Goal: Task Accomplishment & Management: Use online tool/utility

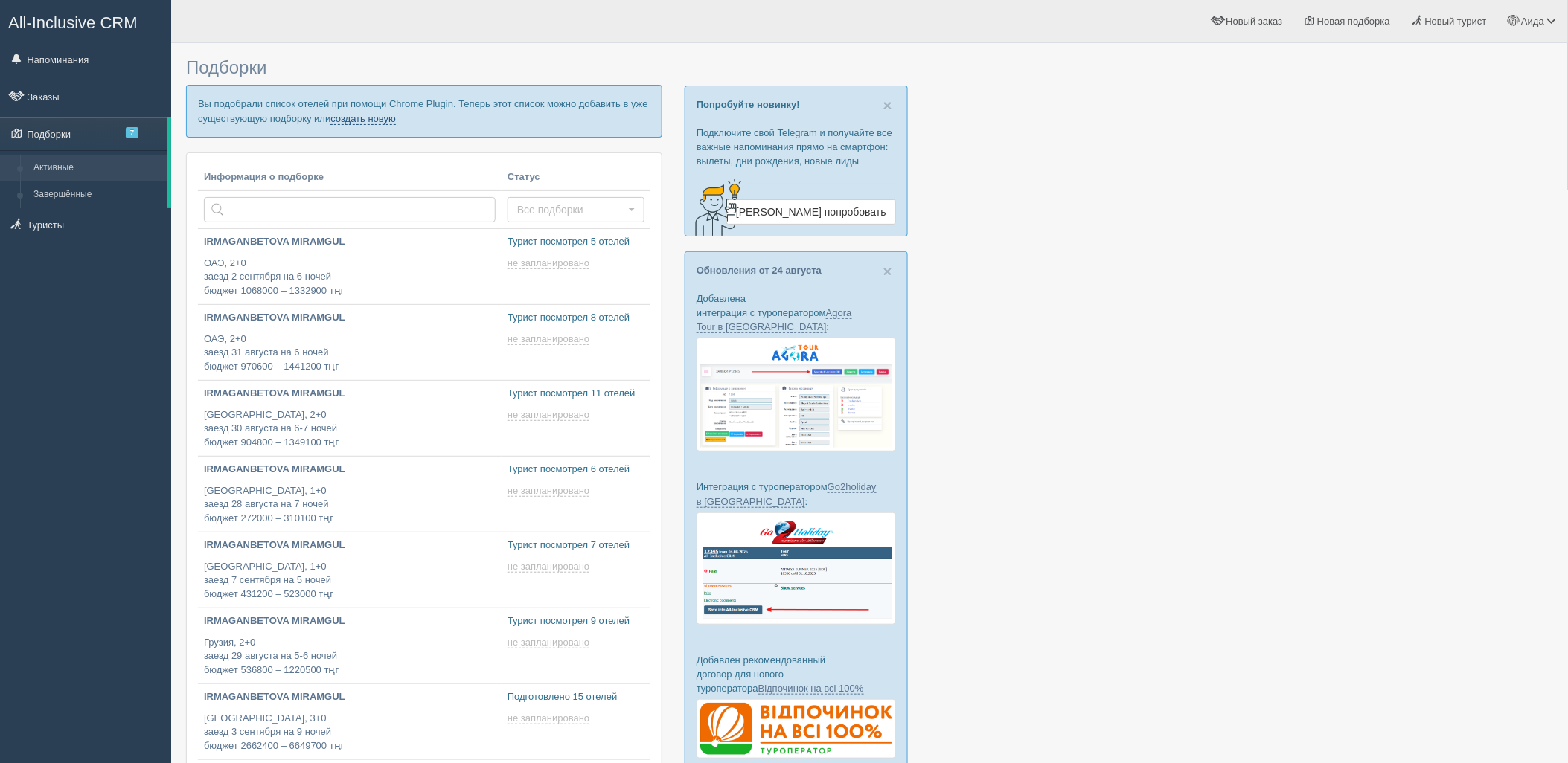
click at [354, 118] on link "создать новую" at bounding box center [363, 119] width 66 height 12
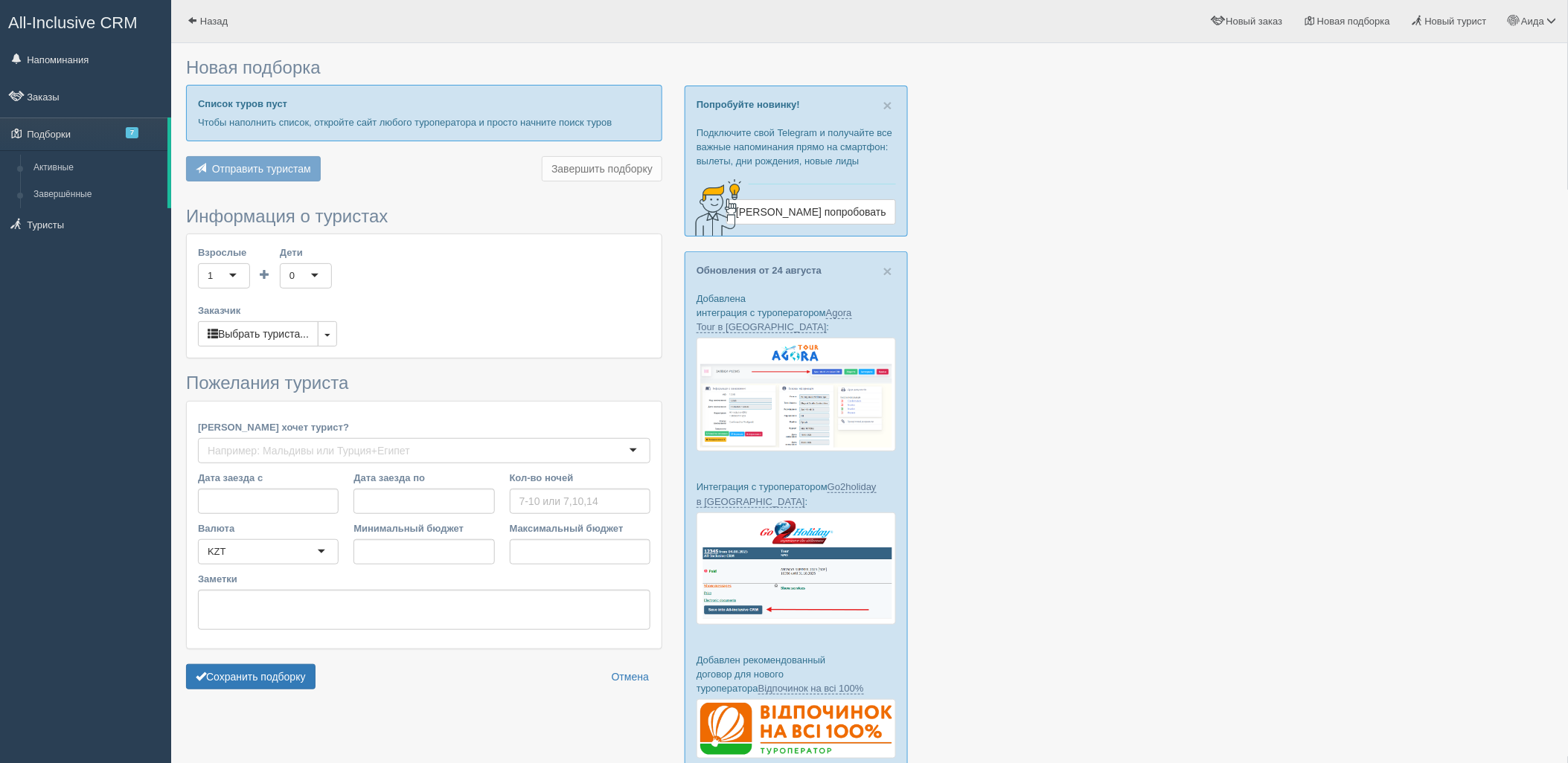
type input "8"
type input "511100"
type input "641800"
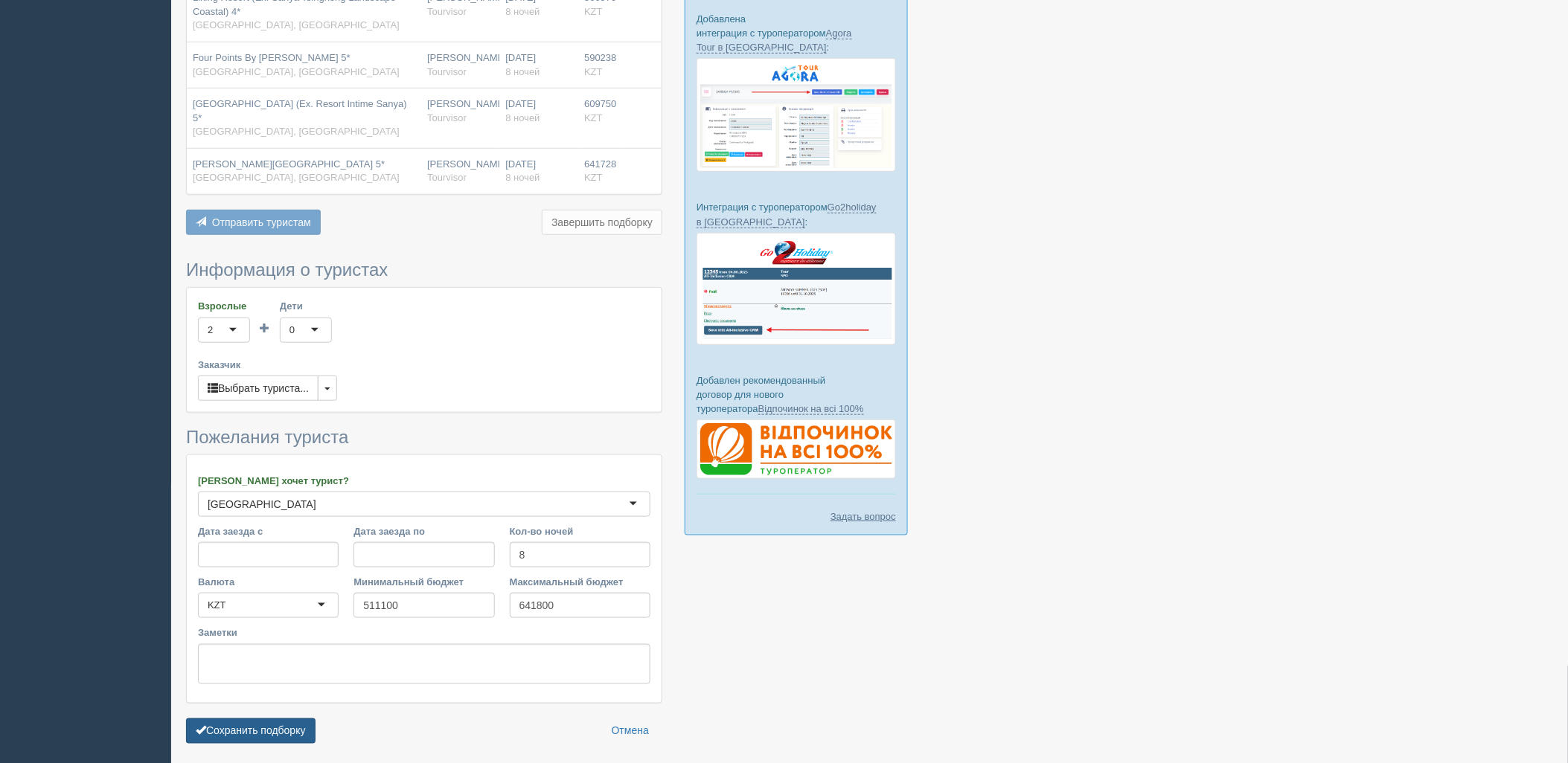
click at [298, 726] on button "Сохранить подборку" at bounding box center [250, 731] width 129 height 25
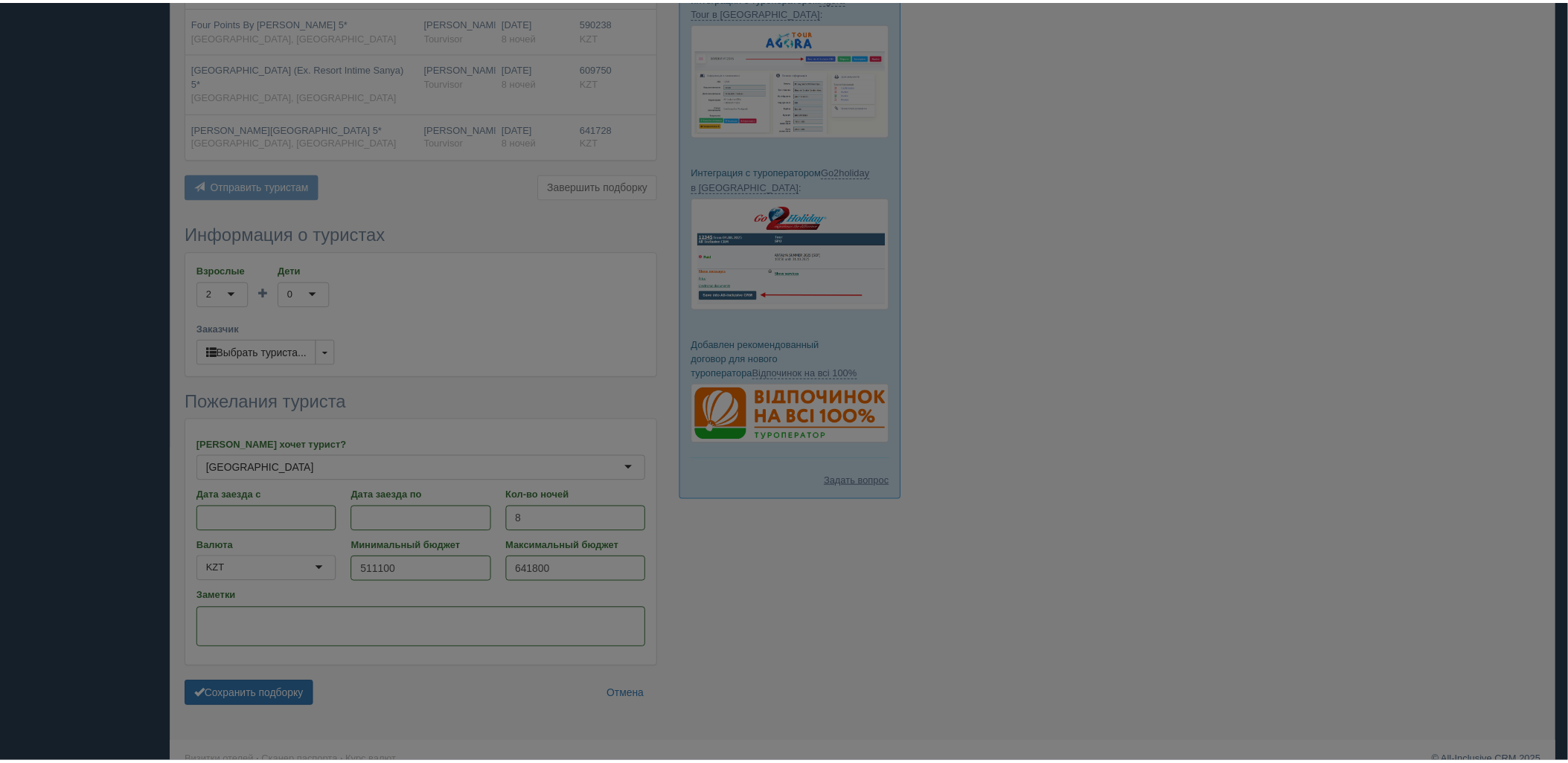
scroll to position [335, 0]
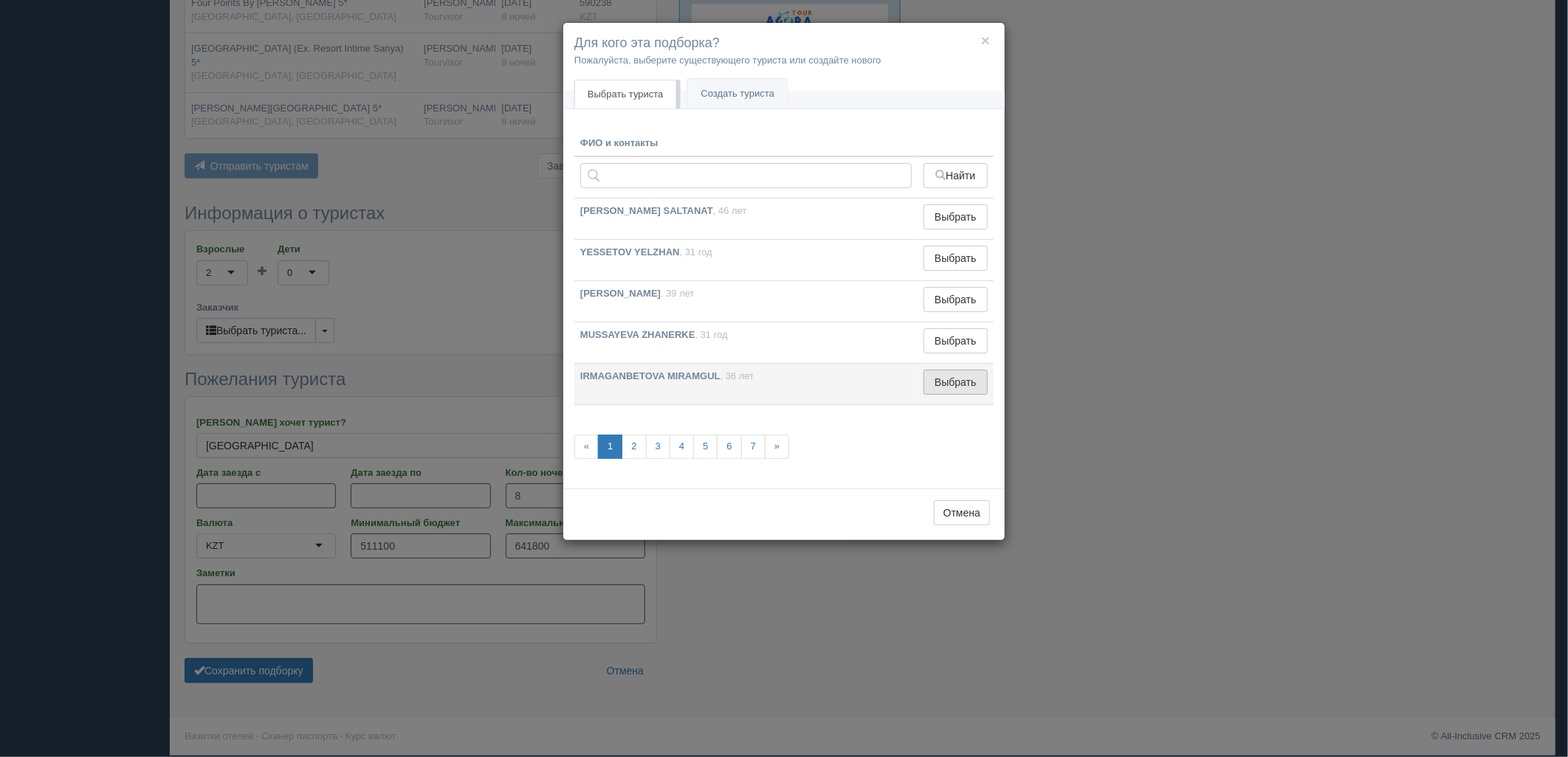
click at [935, 389] on button "Выбрать" at bounding box center [956, 382] width 65 height 25
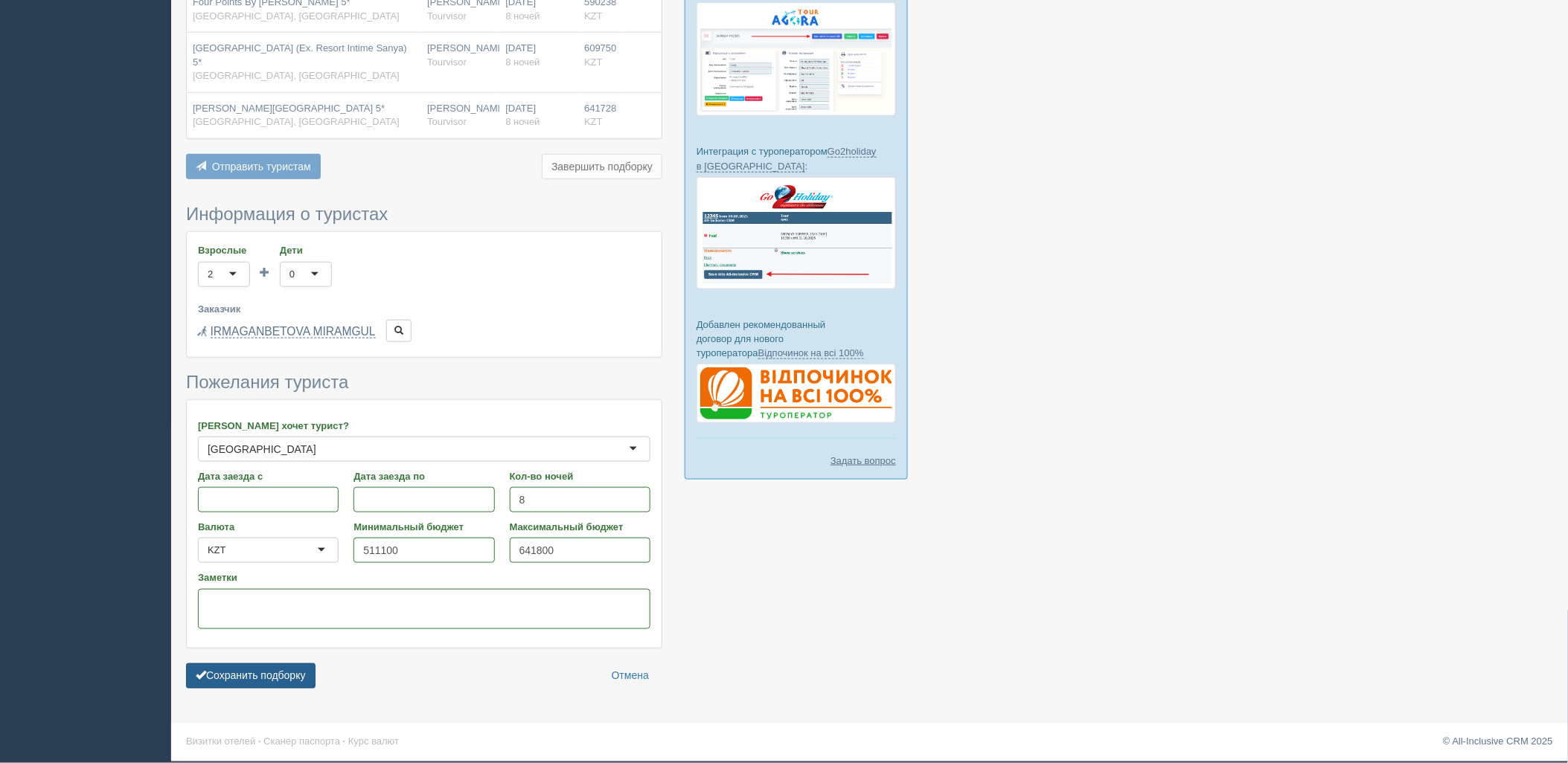
click at [263, 681] on button "Сохранить подборку" at bounding box center [250, 676] width 129 height 25
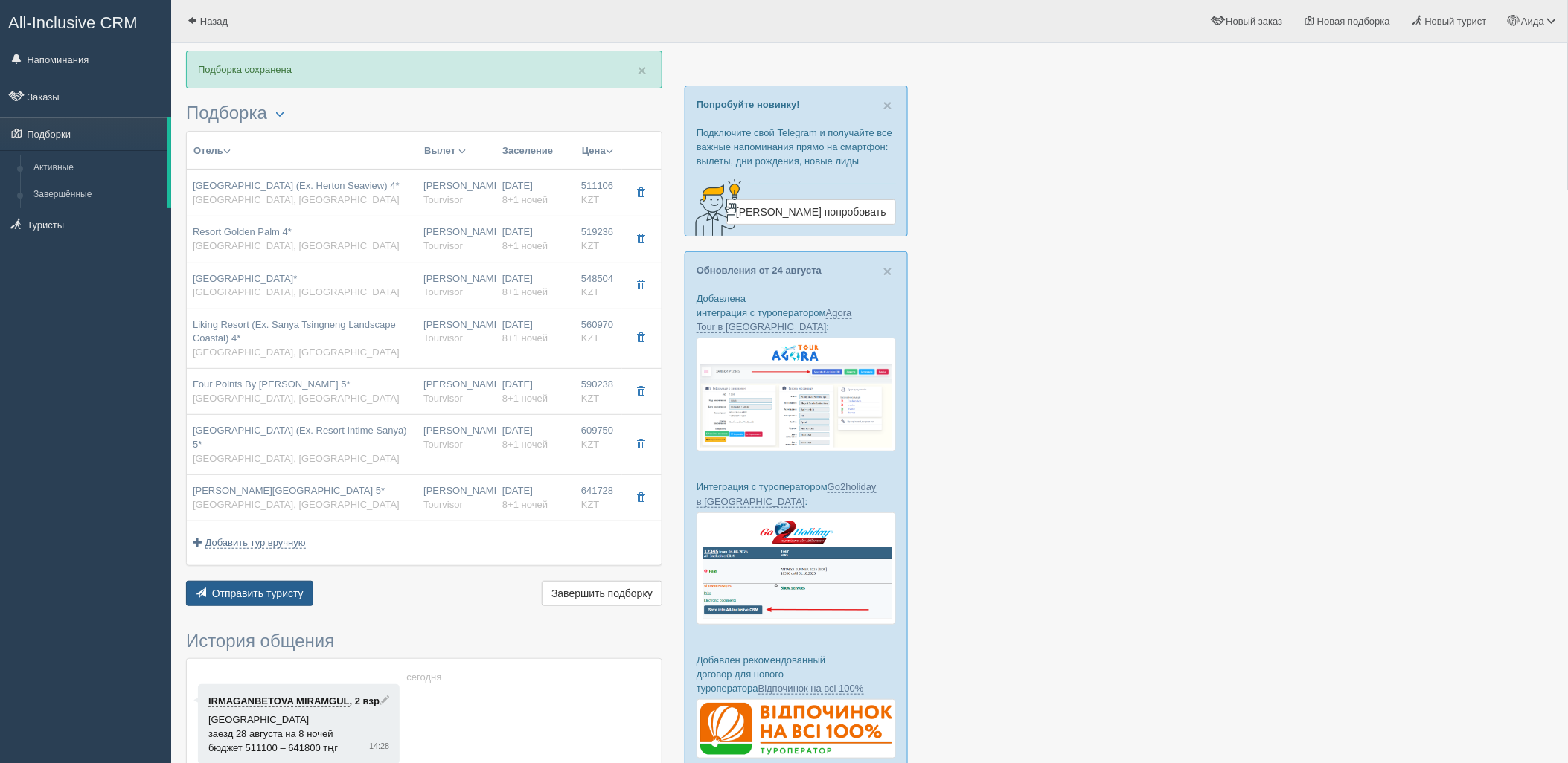
click at [263, 583] on button "Отправить туристу Отправить" at bounding box center [249, 594] width 128 height 25
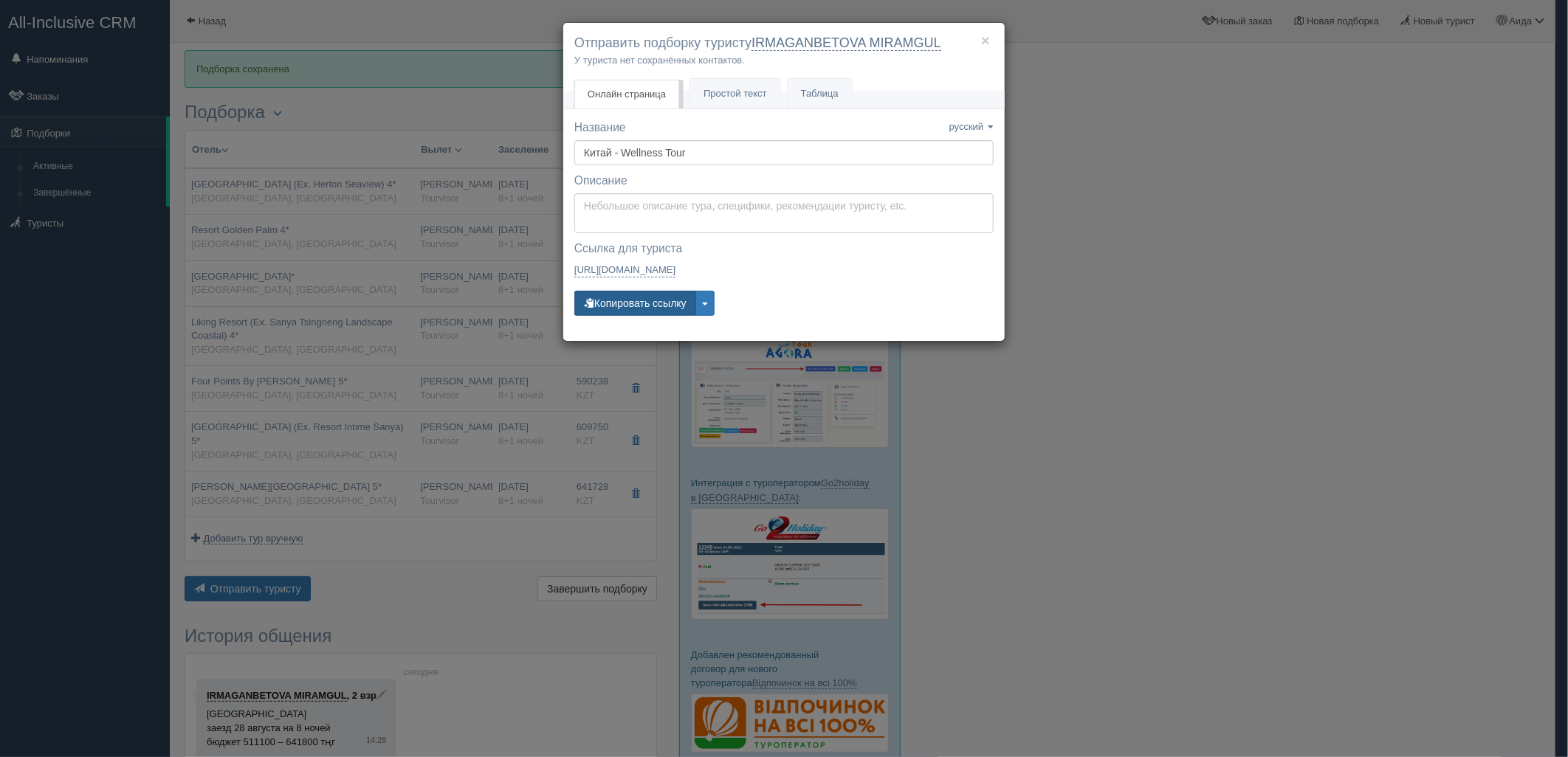
click at [638, 297] on button "Копировать ссылку" at bounding box center [635, 303] width 122 height 25
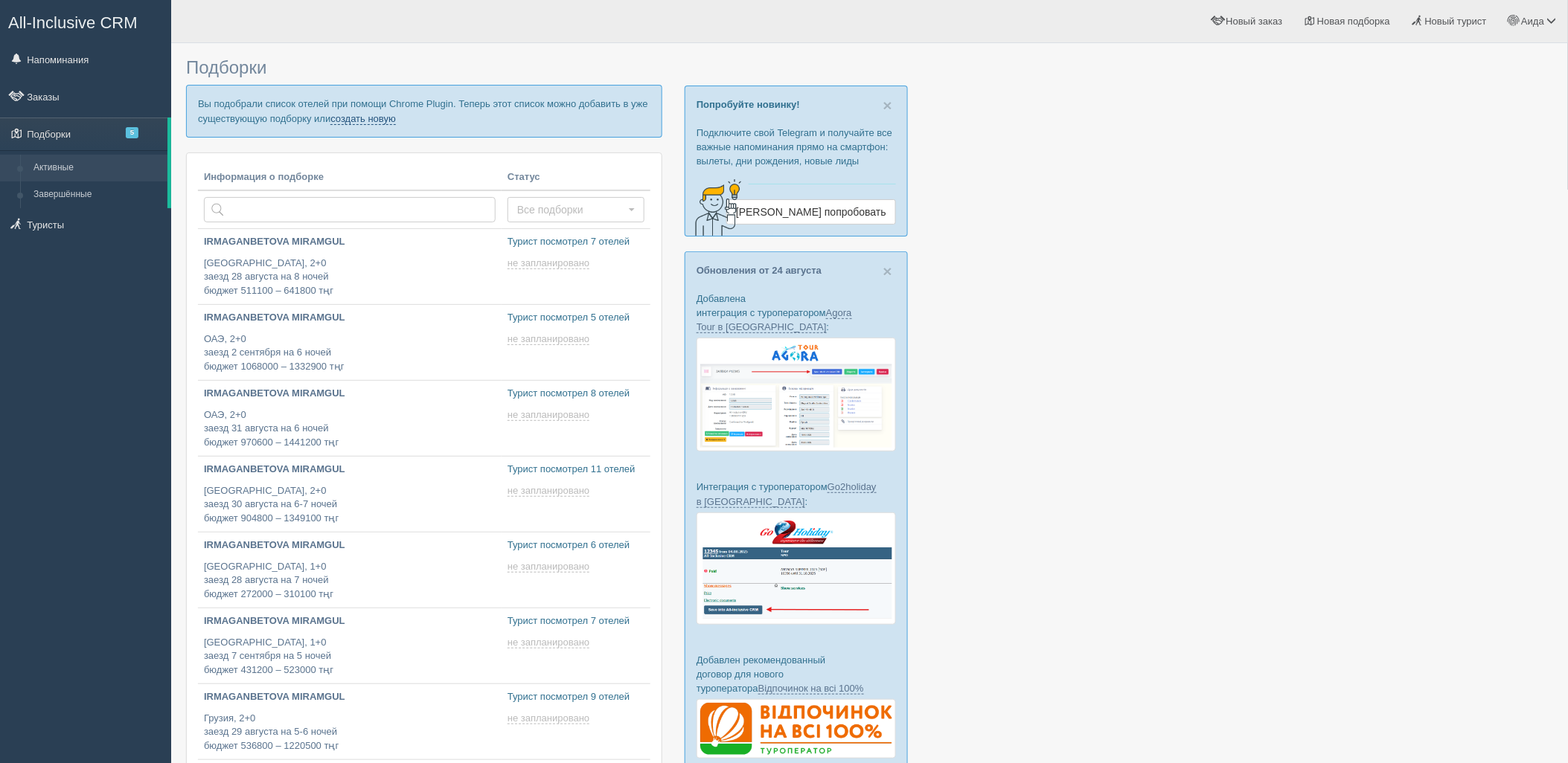
click at [365, 121] on link "создать новую" at bounding box center [363, 119] width 66 height 12
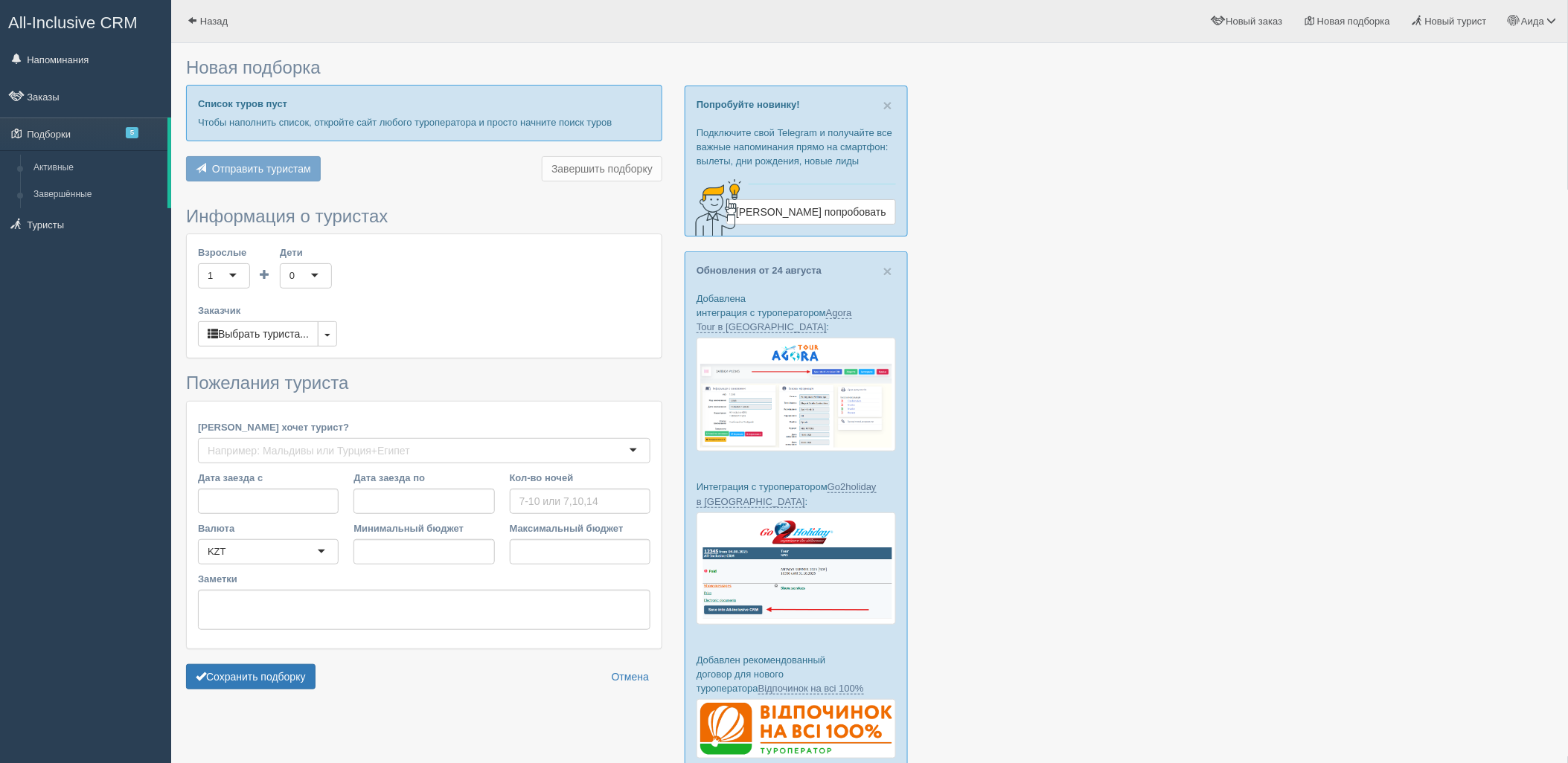
type input "6-7"
type input "500500"
type input "771000"
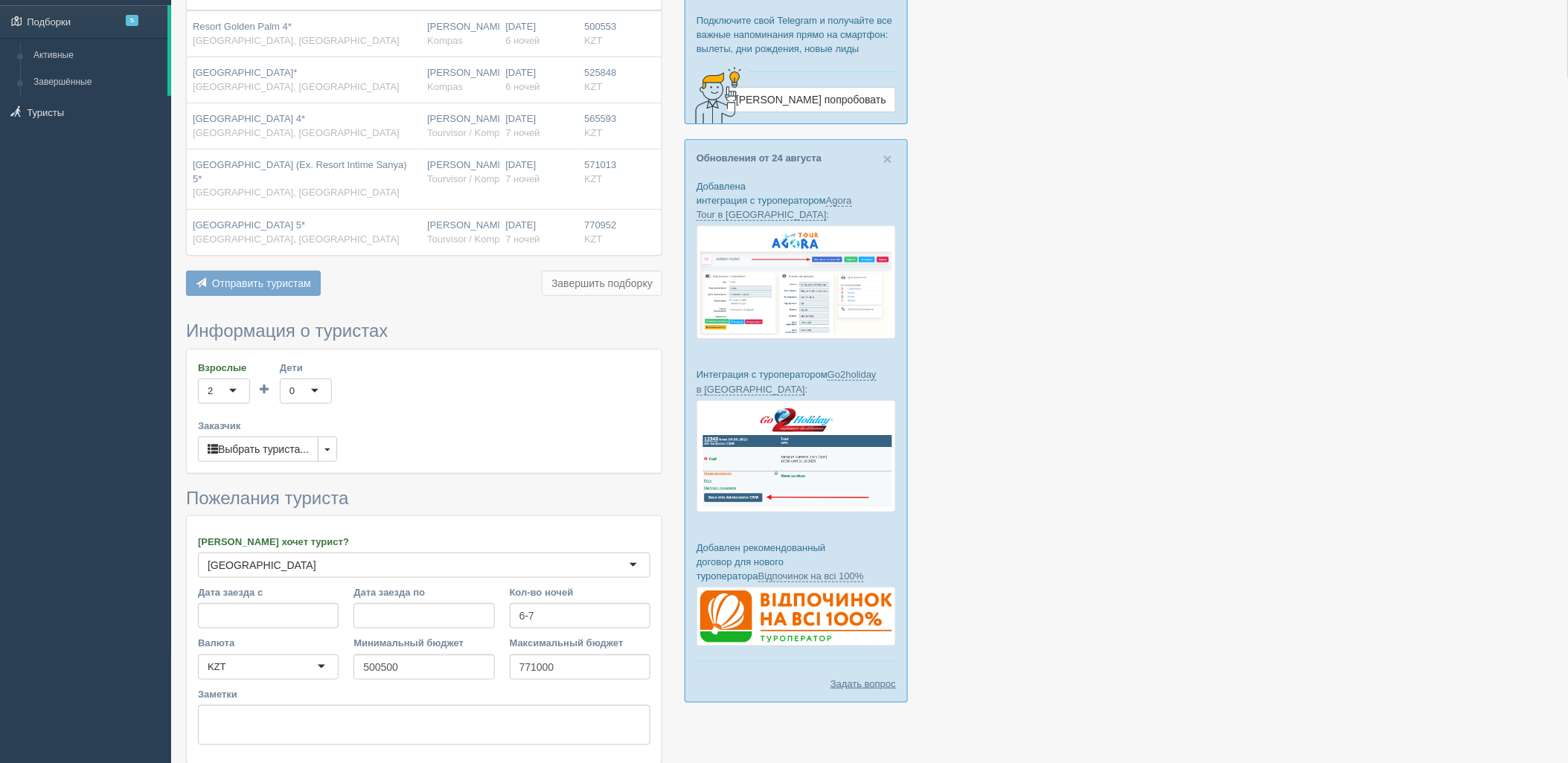
scroll to position [228, 0]
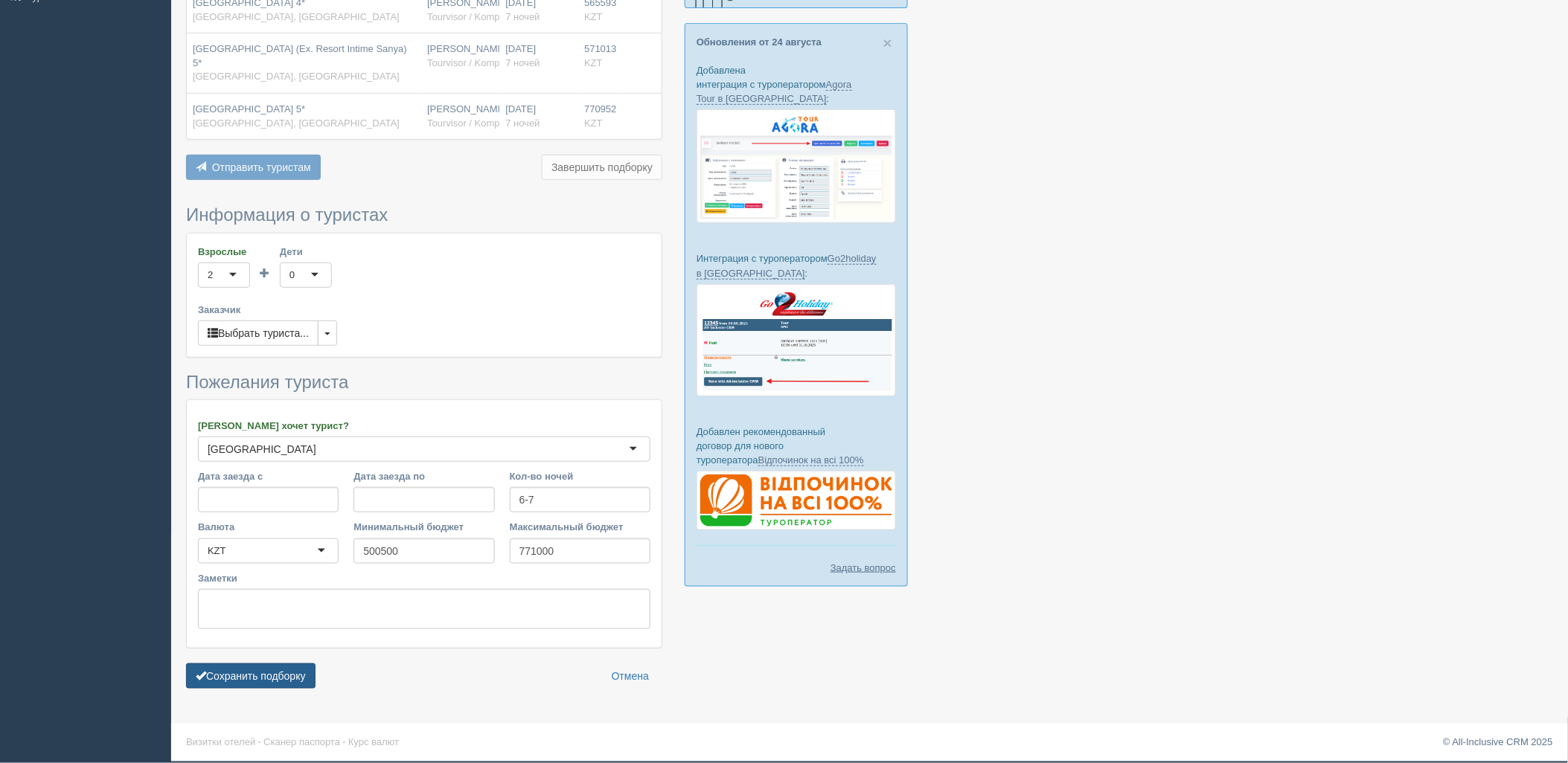
click at [231, 665] on form "Информация о туристах Взрослые 2 2 1 2 3 4 5 6 7 8 9 10 11 12 13 14 15 16 17 18…" at bounding box center [424, 450] width 476 height 490
click at [253, 679] on button "Сохранить подборку" at bounding box center [250, 676] width 129 height 25
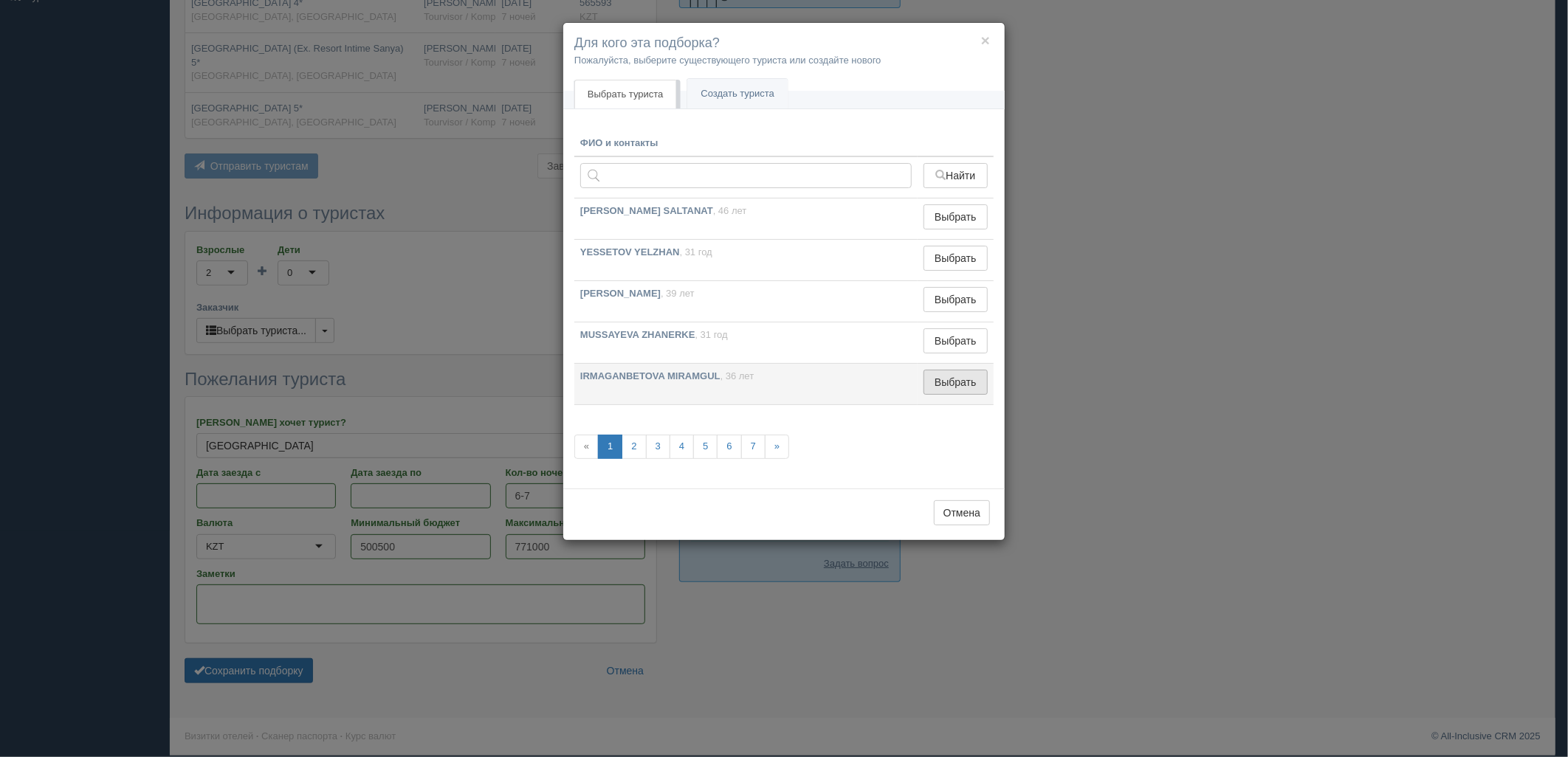
click at [947, 375] on button "Выбрать" at bounding box center [956, 382] width 65 height 25
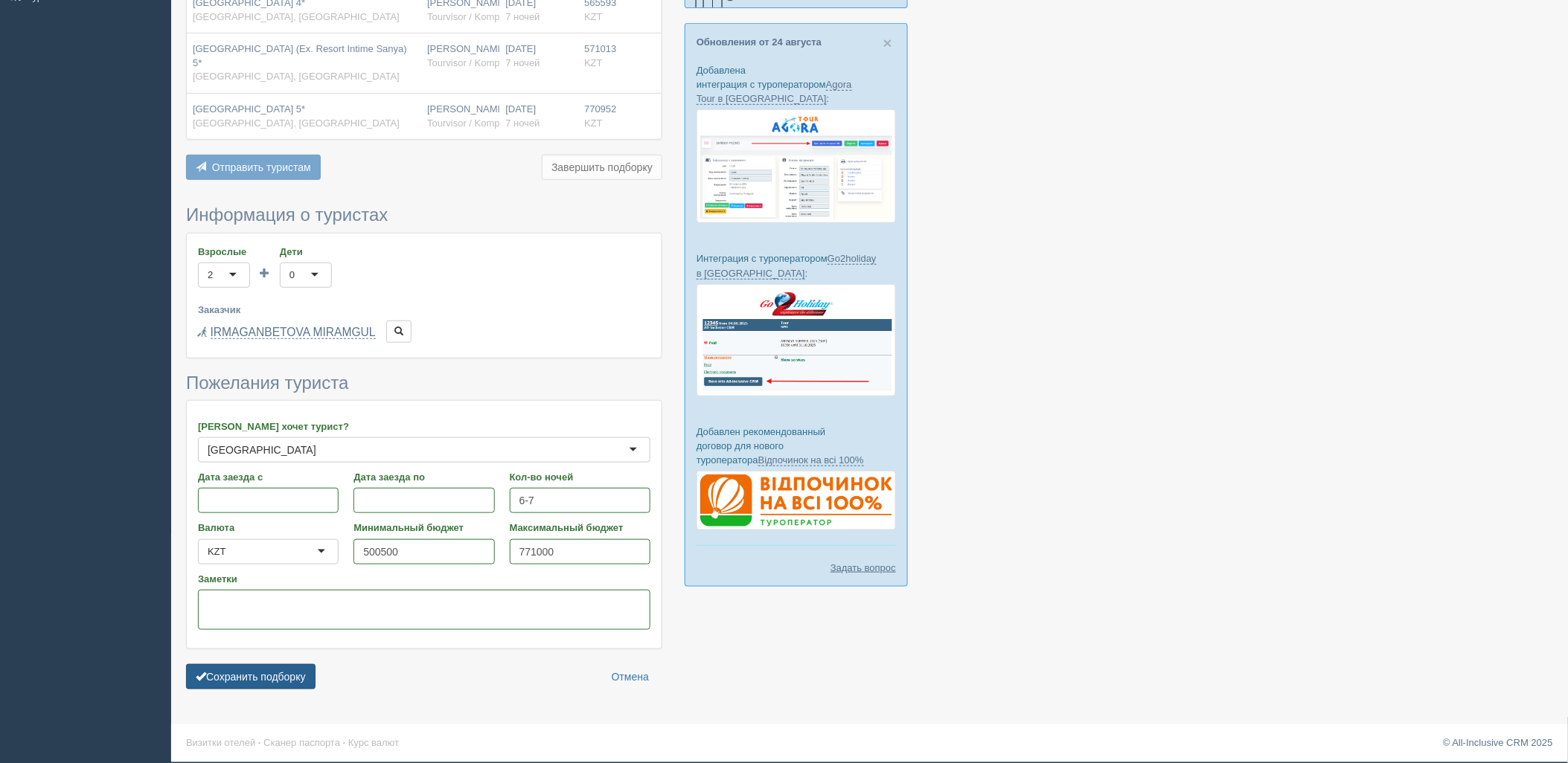
click at [285, 672] on button "Сохранить подборку" at bounding box center [250, 677] width 129 height 25
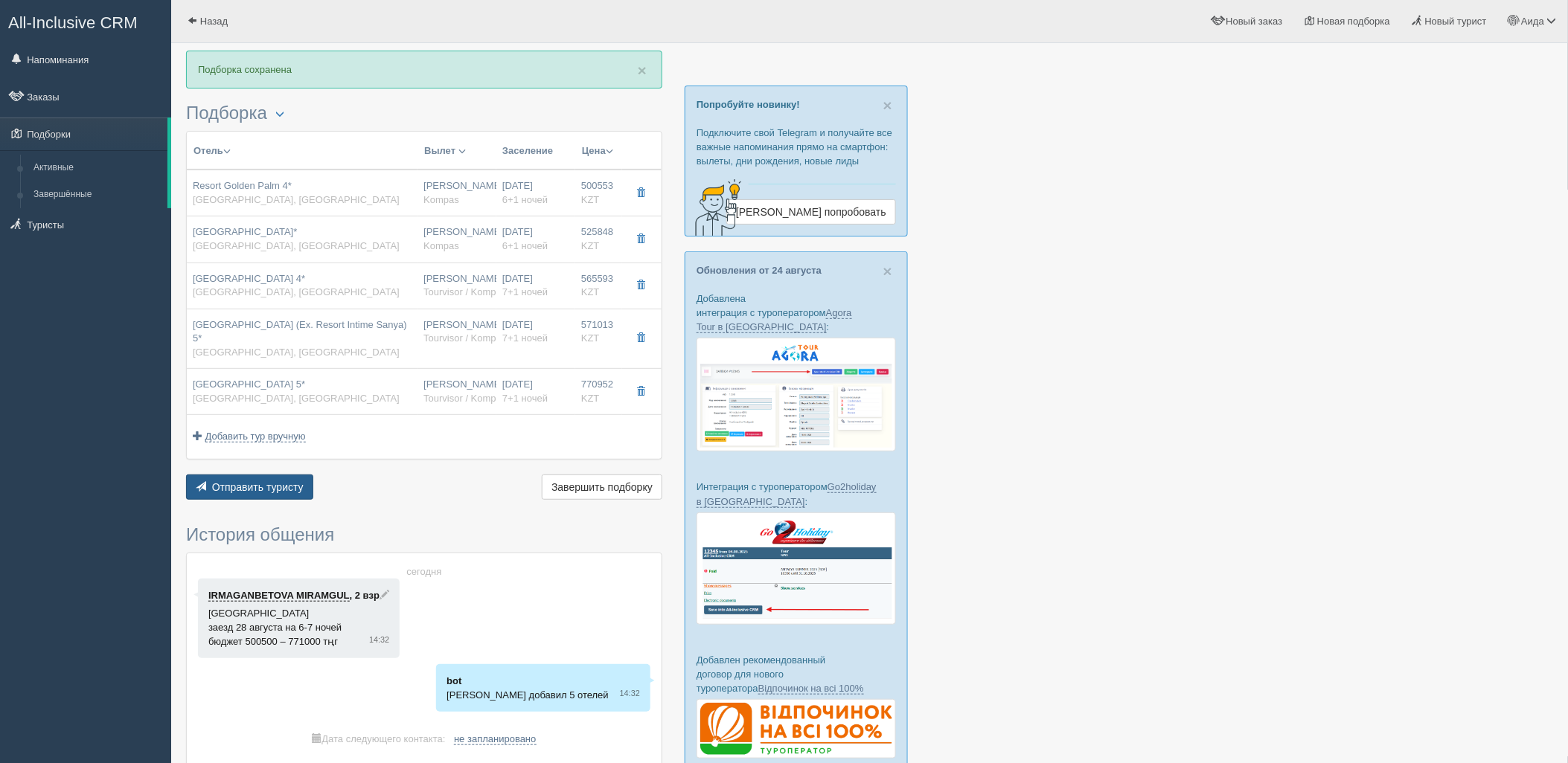
click at [293, 484] on span "Отправить туристу" at bounding box center [258, 487] width 92 height 12
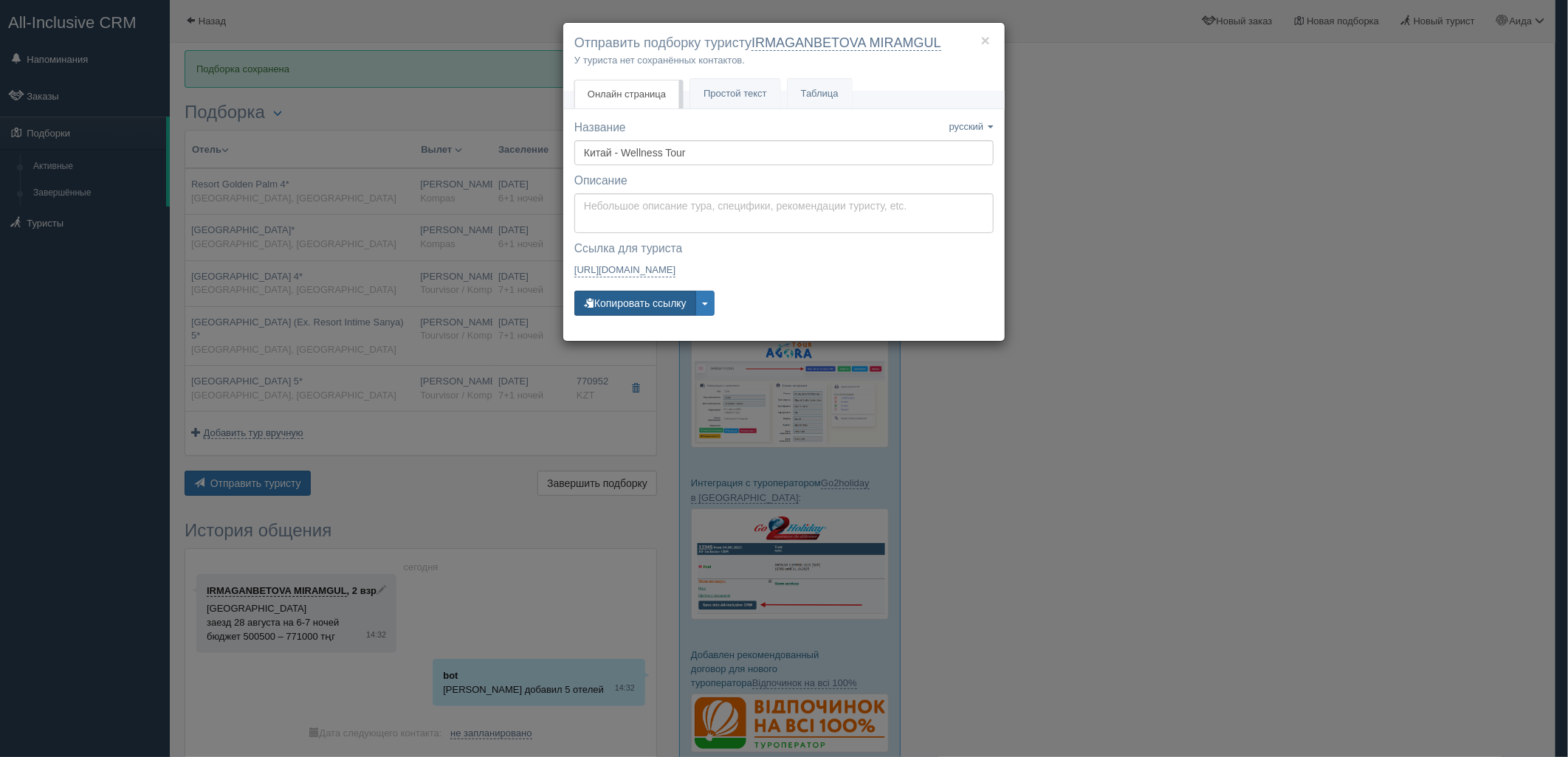
click at [661, 311] on button "Копировать ссылку" at bounding box center [635, 303] width 122 height 25
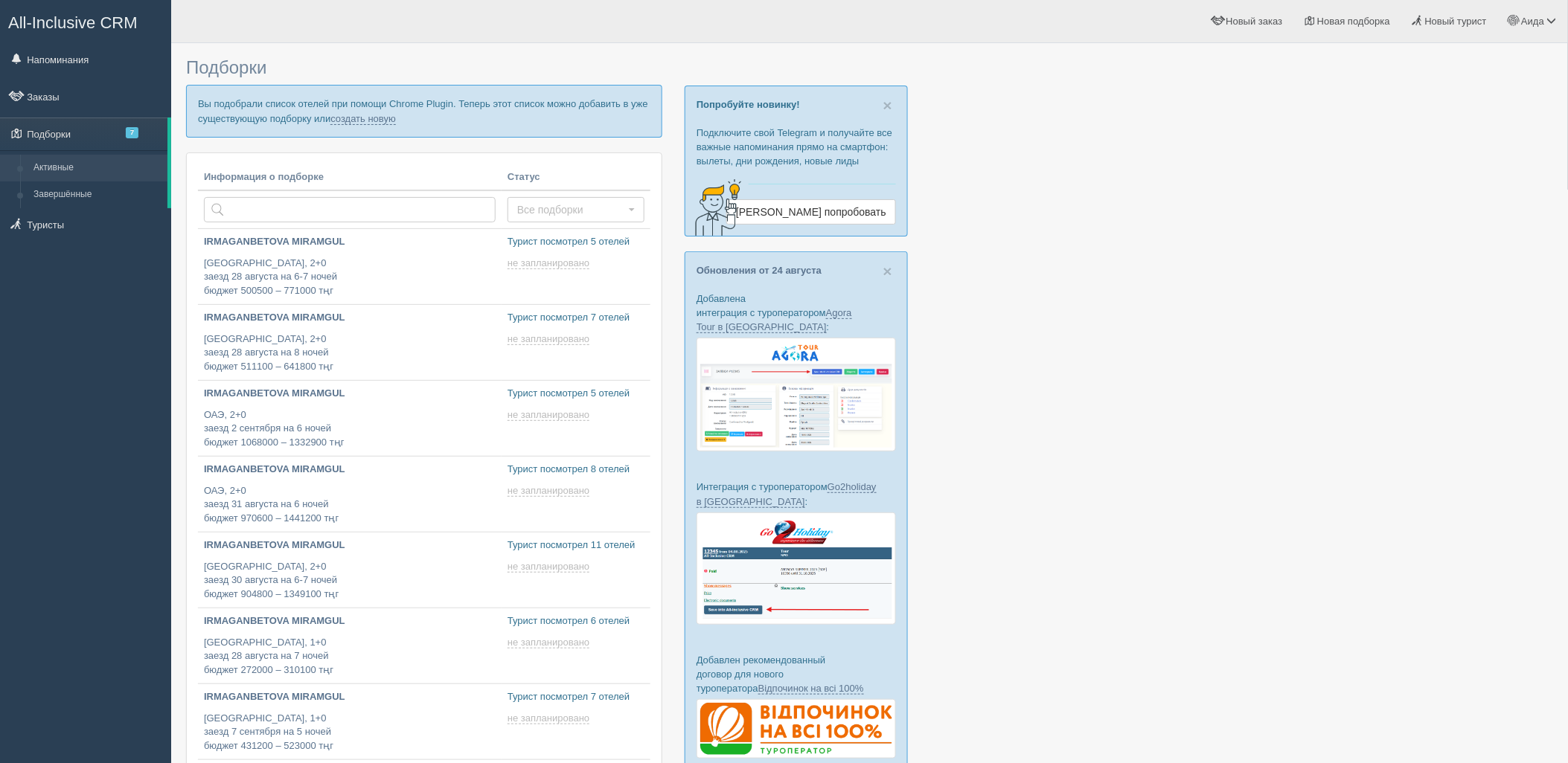
click at [373, 125] on p "Вы подобрали список отелей при помощи Chrome Plugin. Теперь этот список можно д…" at bounding box center [424, 111] width 476 height 52
click at [375, 123] on link "создать новую" at bounding box center [363, 119] width 66 height 12
click at [375, 118] on link "создать новую" at bounding box center [363, 119] width 66 height 12
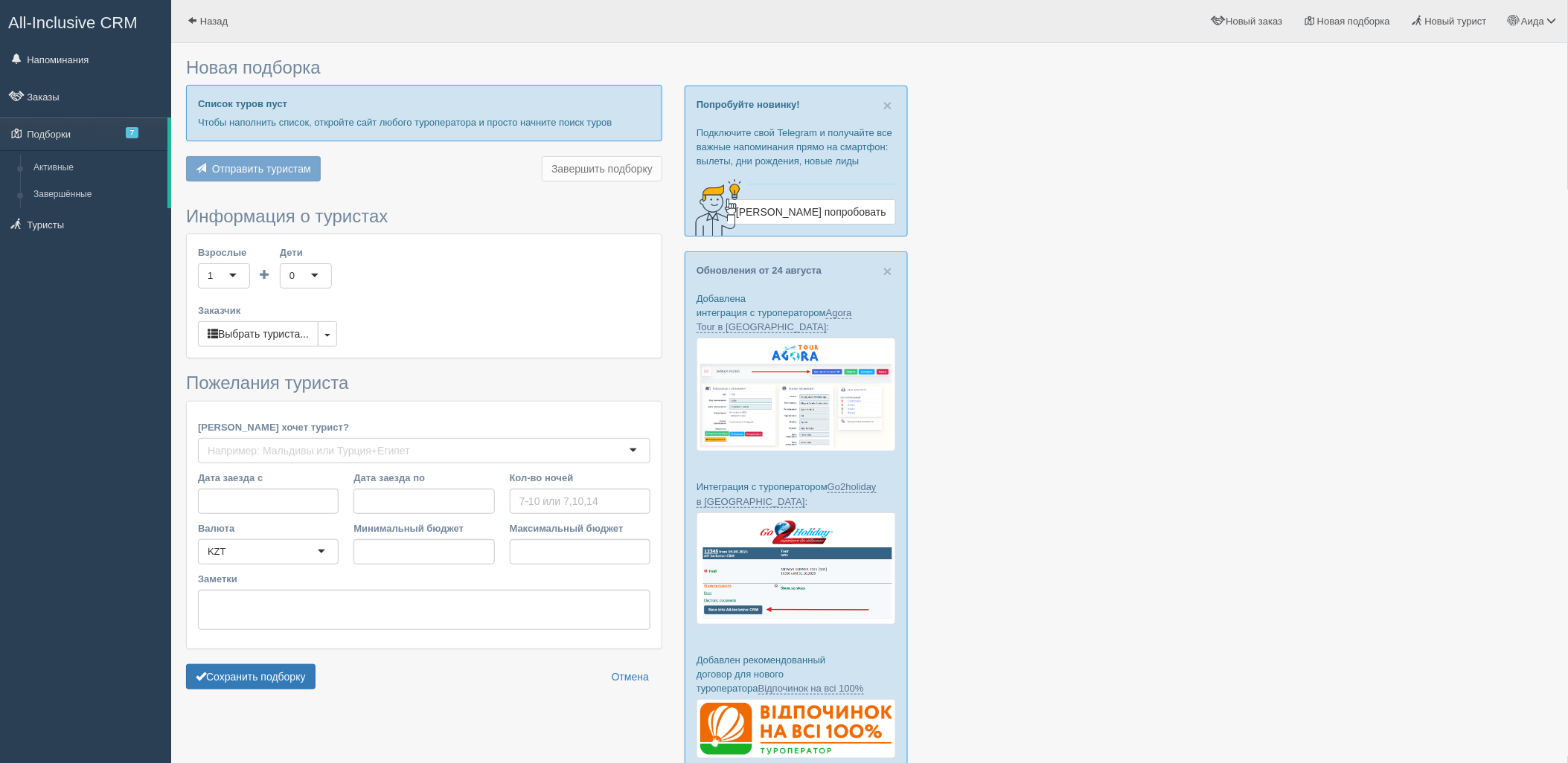
type input "4"
type input "765300"
type input "1893800"
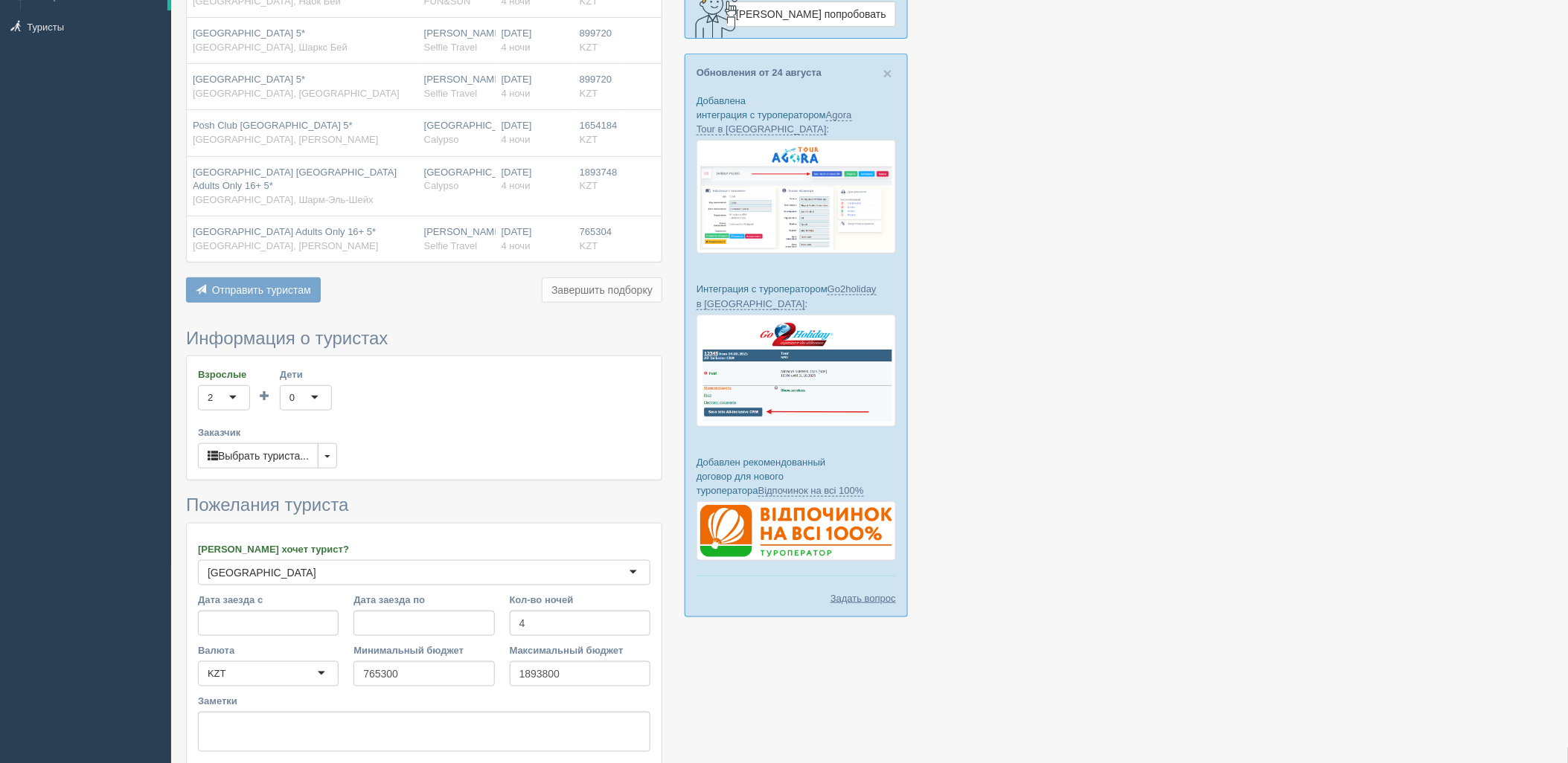
scroll to position [308, 0]
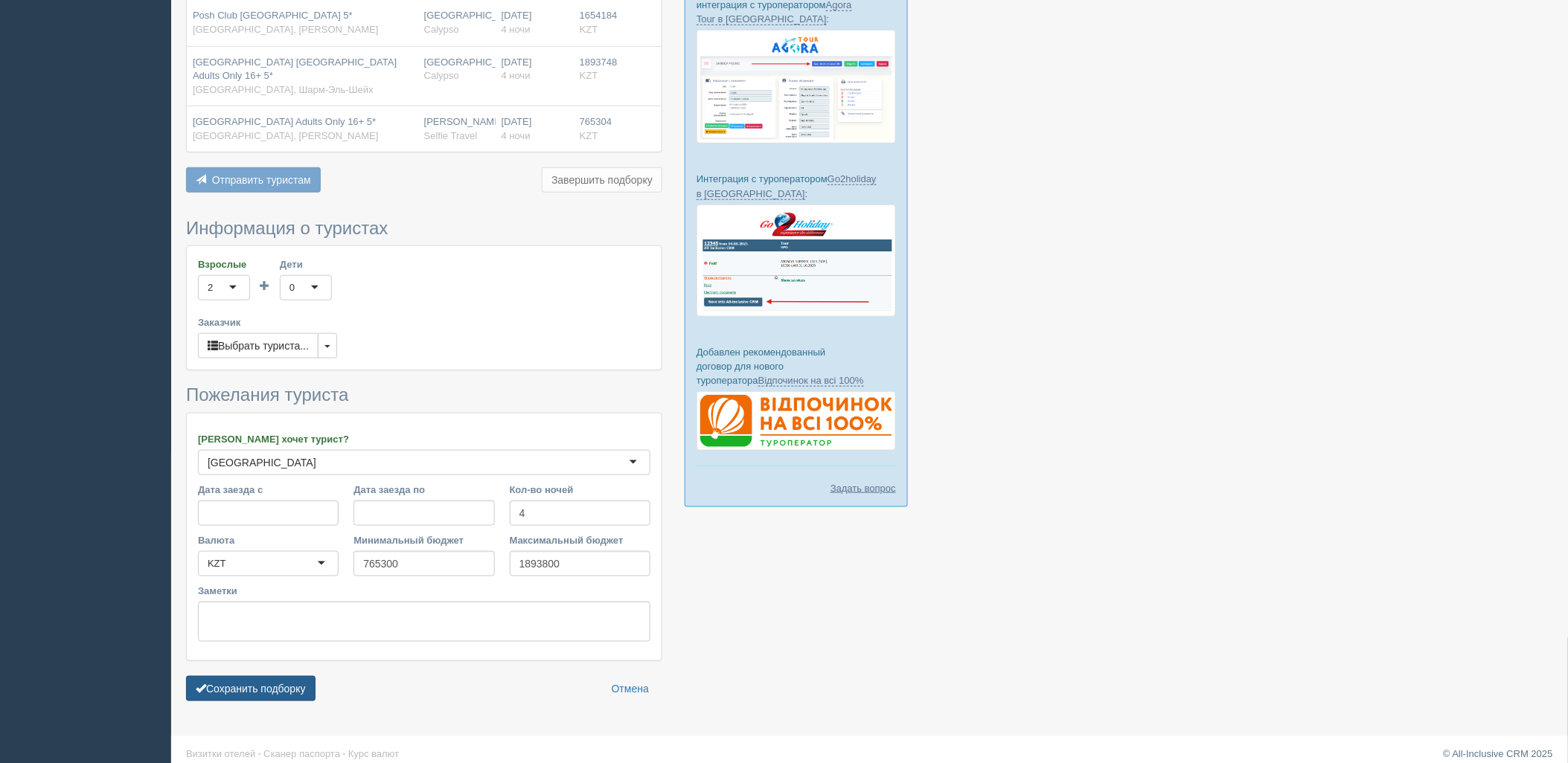
click at [274, 679] on button "Сохранить подборку" at bounding box center [250, 689] width 129 height 25
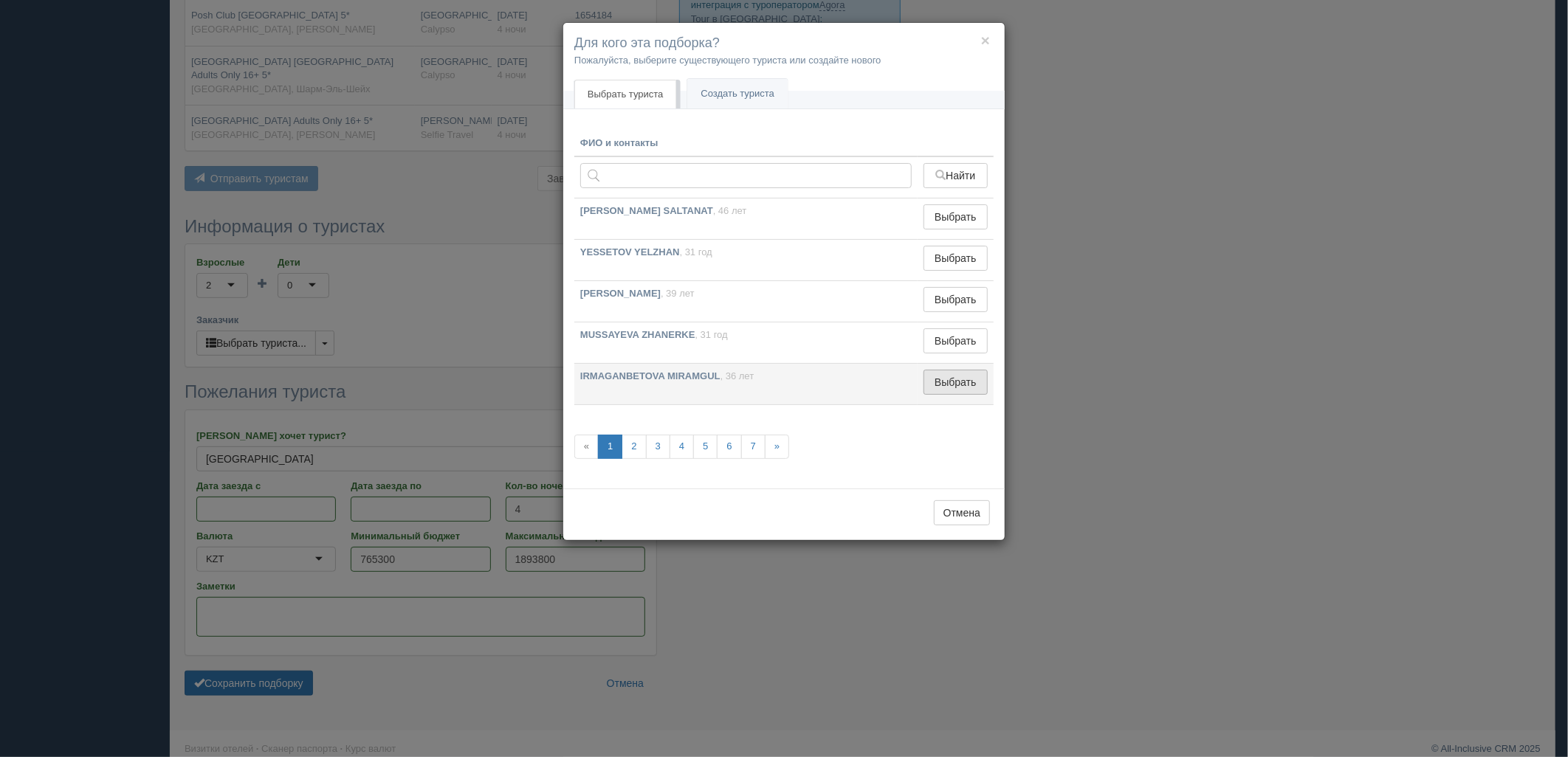
click at [980, 387] on button "Выбрать" at bounding box center [956, 382] width 65 height 25
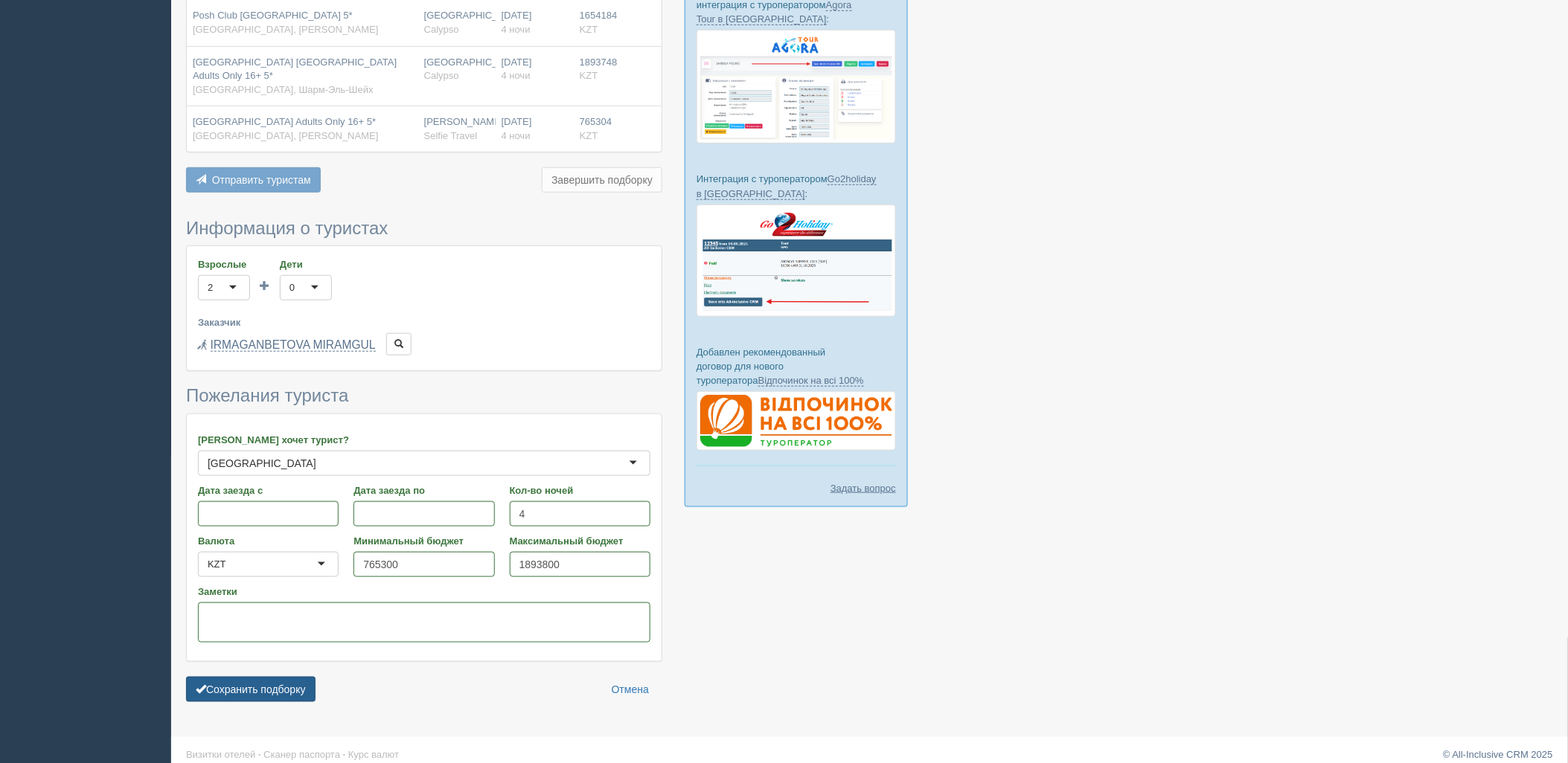
click at [288, 677] on button "Сохранить подборку" at bounding box center [250, 690] width 129 height 25
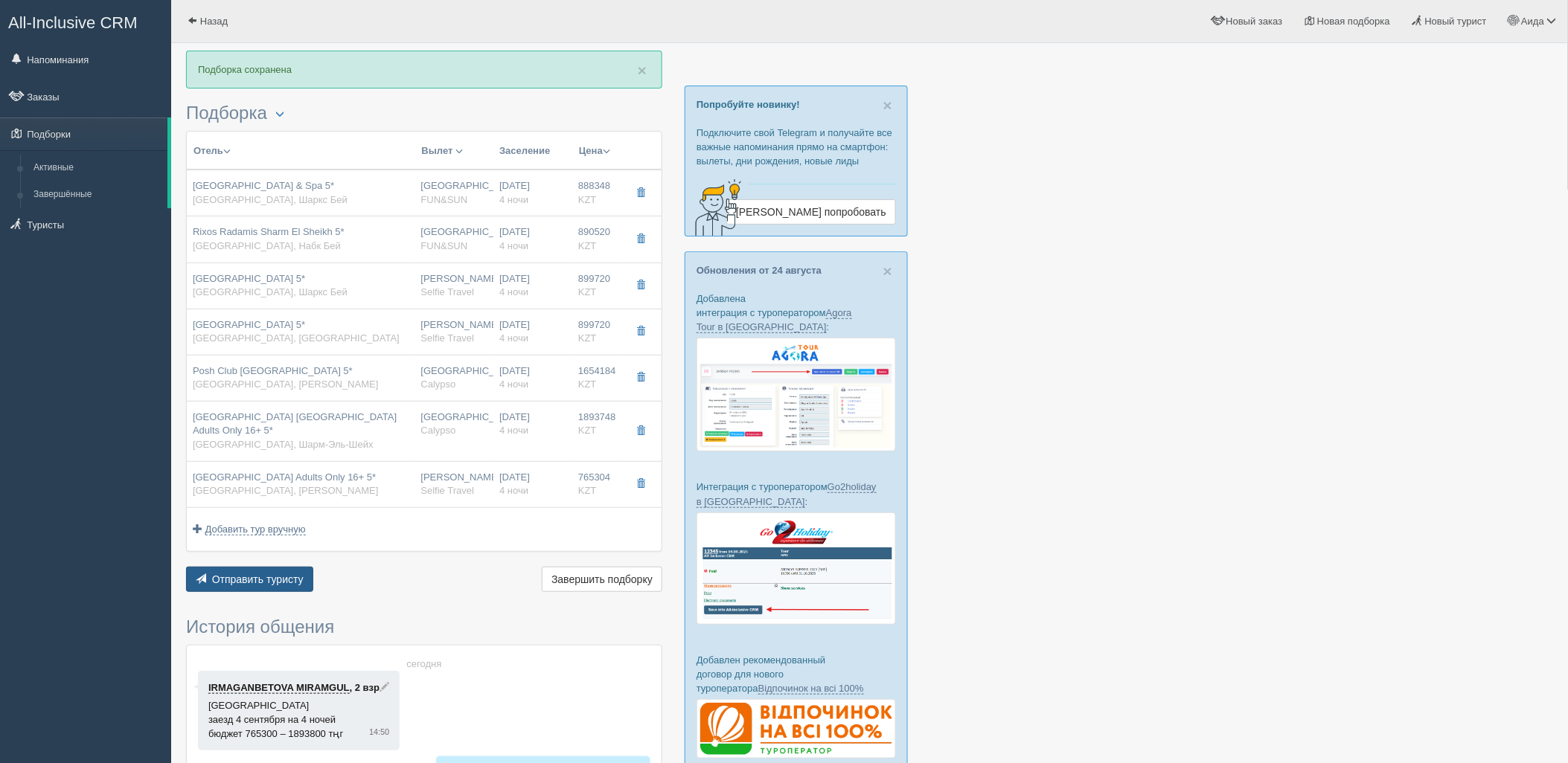
click at [272, 567] on button "Отправить туристу Отправить" at bounding box center [249, 580] width 128 height 25
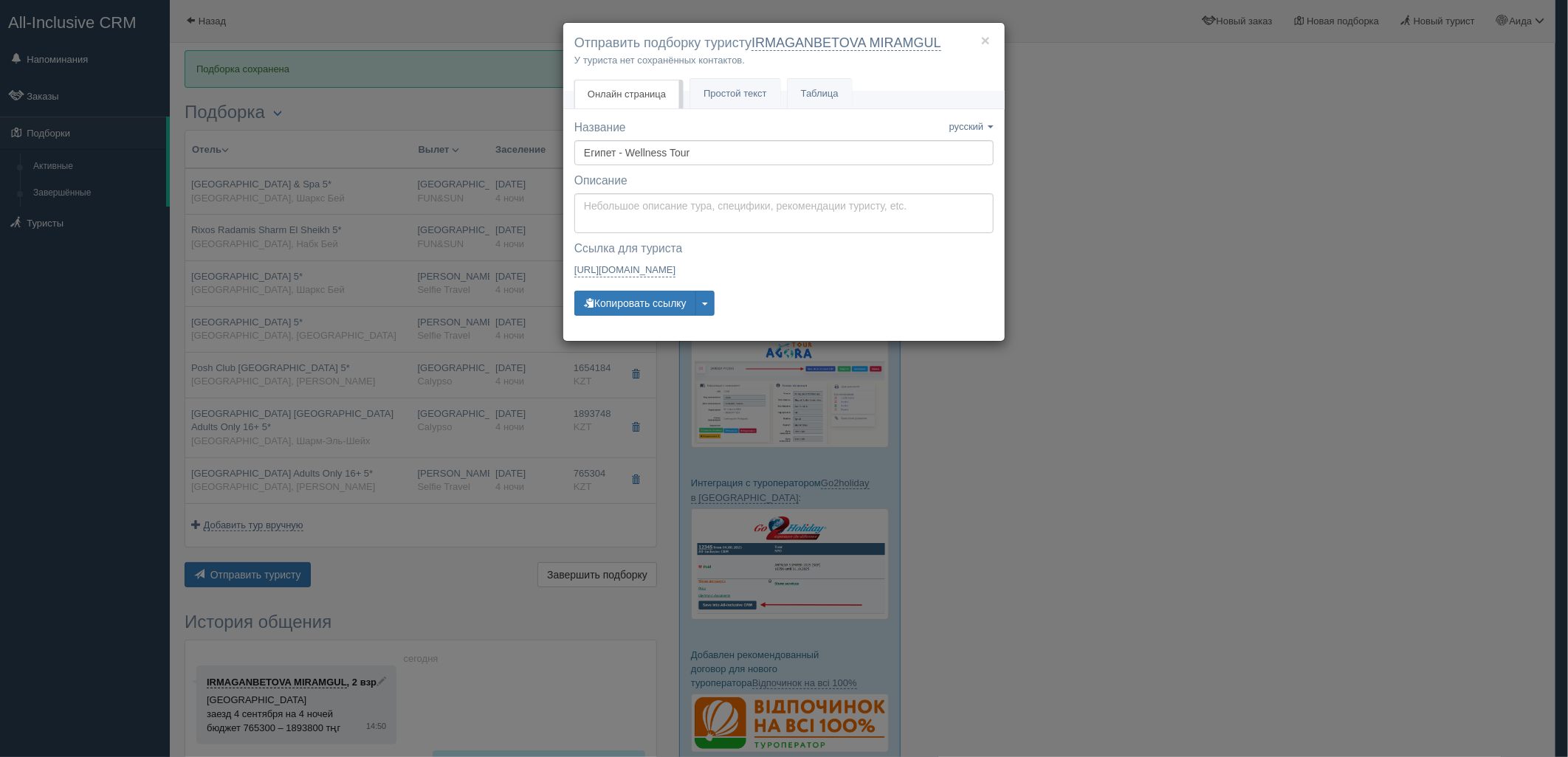
click at [640, 285] on div "Название Название сохранено русский english eesti latviešu polski українська ру…" at bounding box center [784, 225] width 420 height 210
click at [640, 298] on button "Копировать ссылку" at bounding box center [635, 303] width 122 height 25
click at [616, 315] on button "Копировать ссылку" at bounding box center [635, 303] width 122 height 25
click at [1111, 371] on div "× Отправить подборку туристу IRMAGANBETOVA MIRAMGUL У туриста нет сохранённых к…" at bounding box center [784, 378] width 1568 height 757
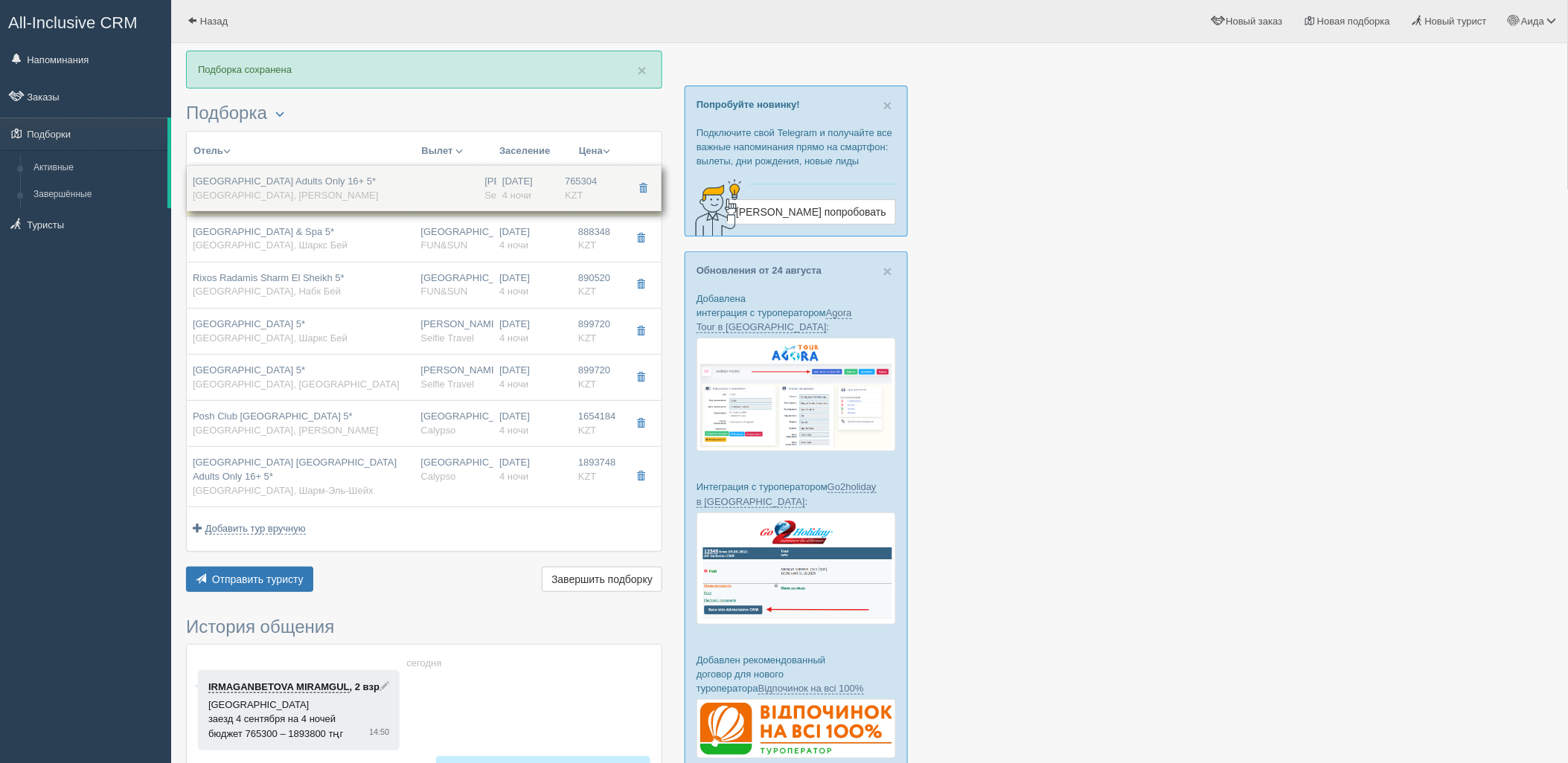
drag, startPoint x: 582, startPoint y: 469, endPoint x: 618, endPoint y: 176, distance: 295.2
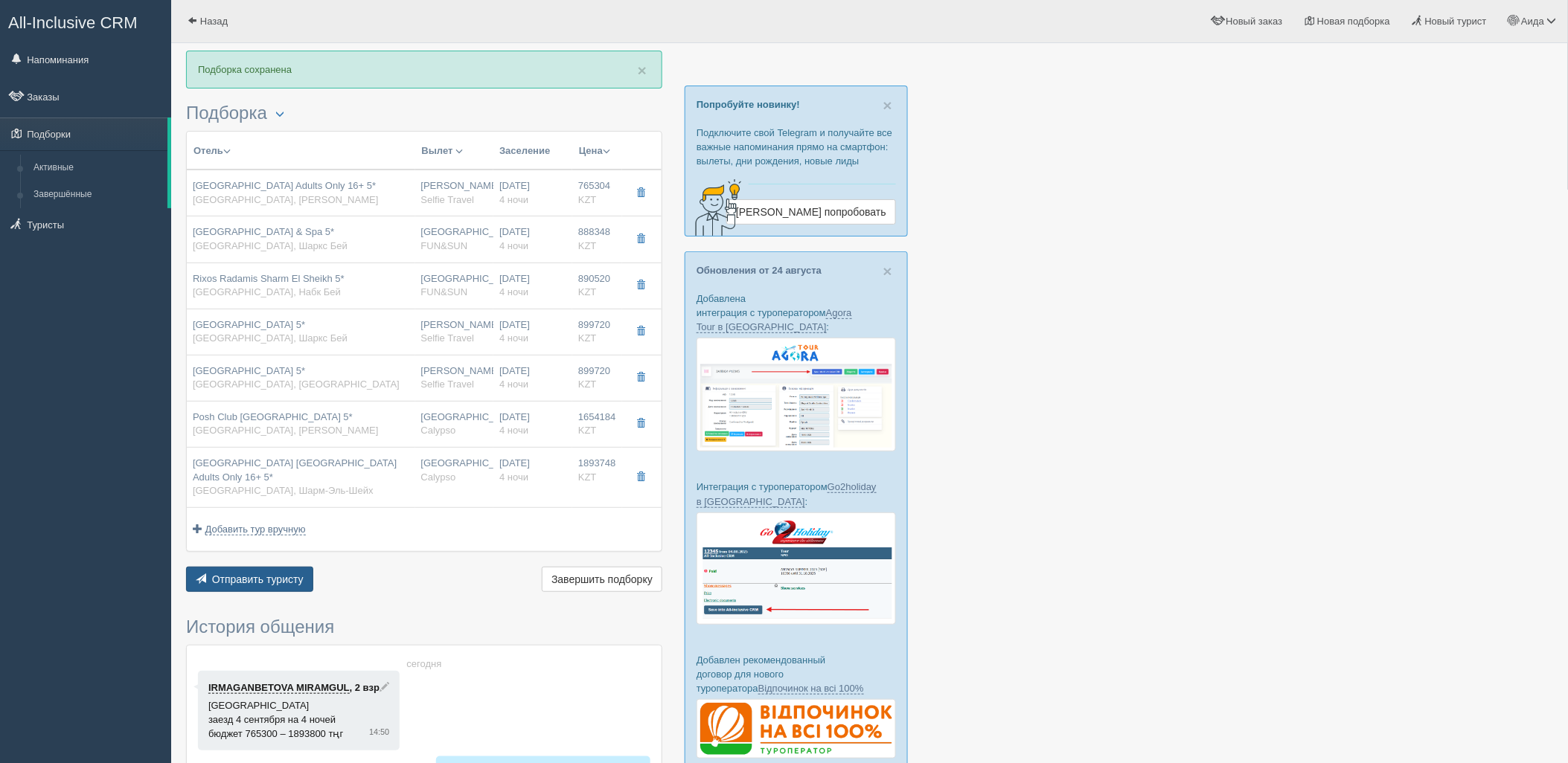
click at [288, 567] on button "Отправить туристу Отправить" at bounding box center [249, 580] width 128 height 25
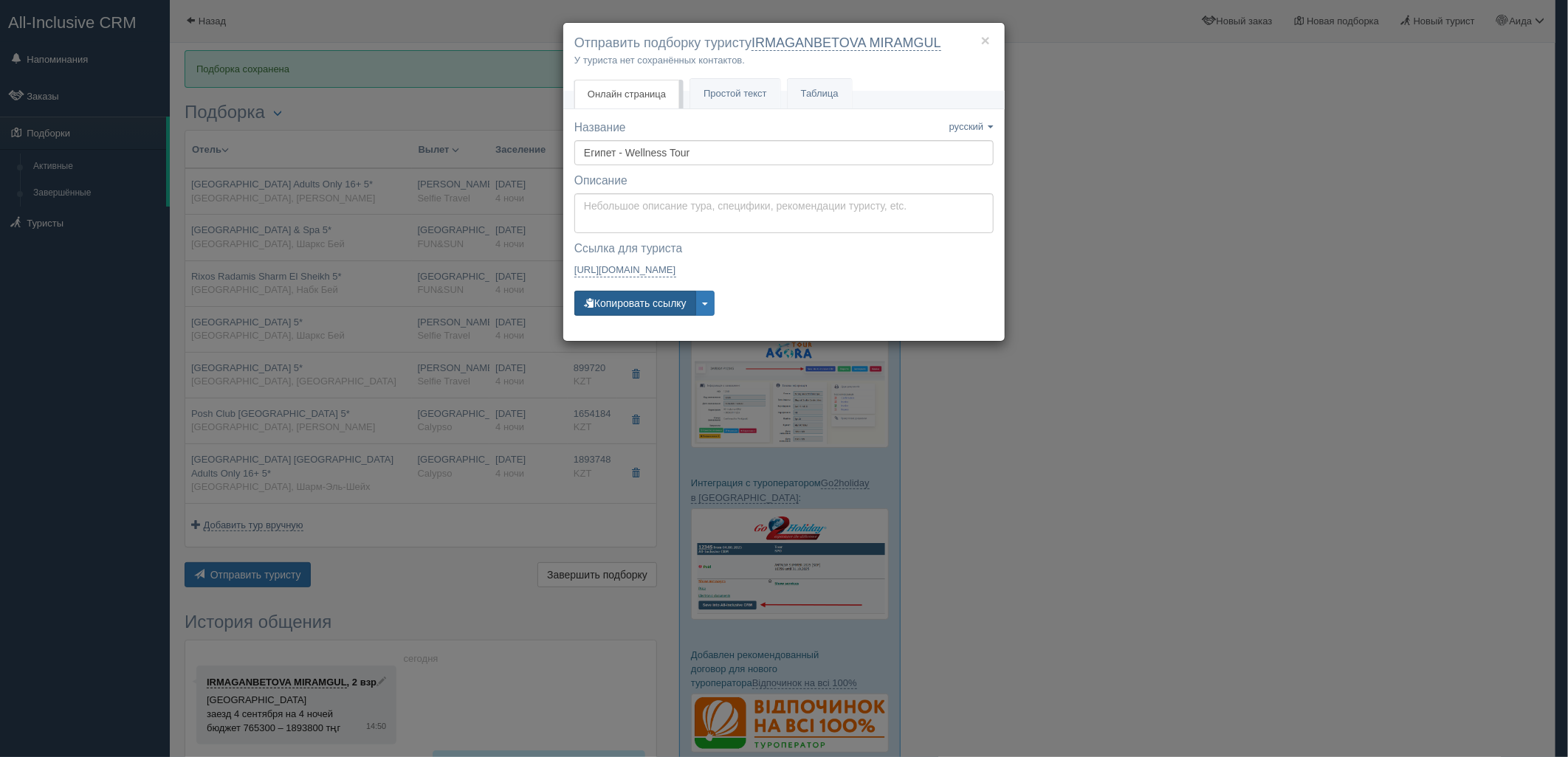
click at [616, 292] on button "Копировать ссылку" at bounding box center [635, 303] width 122 height 25
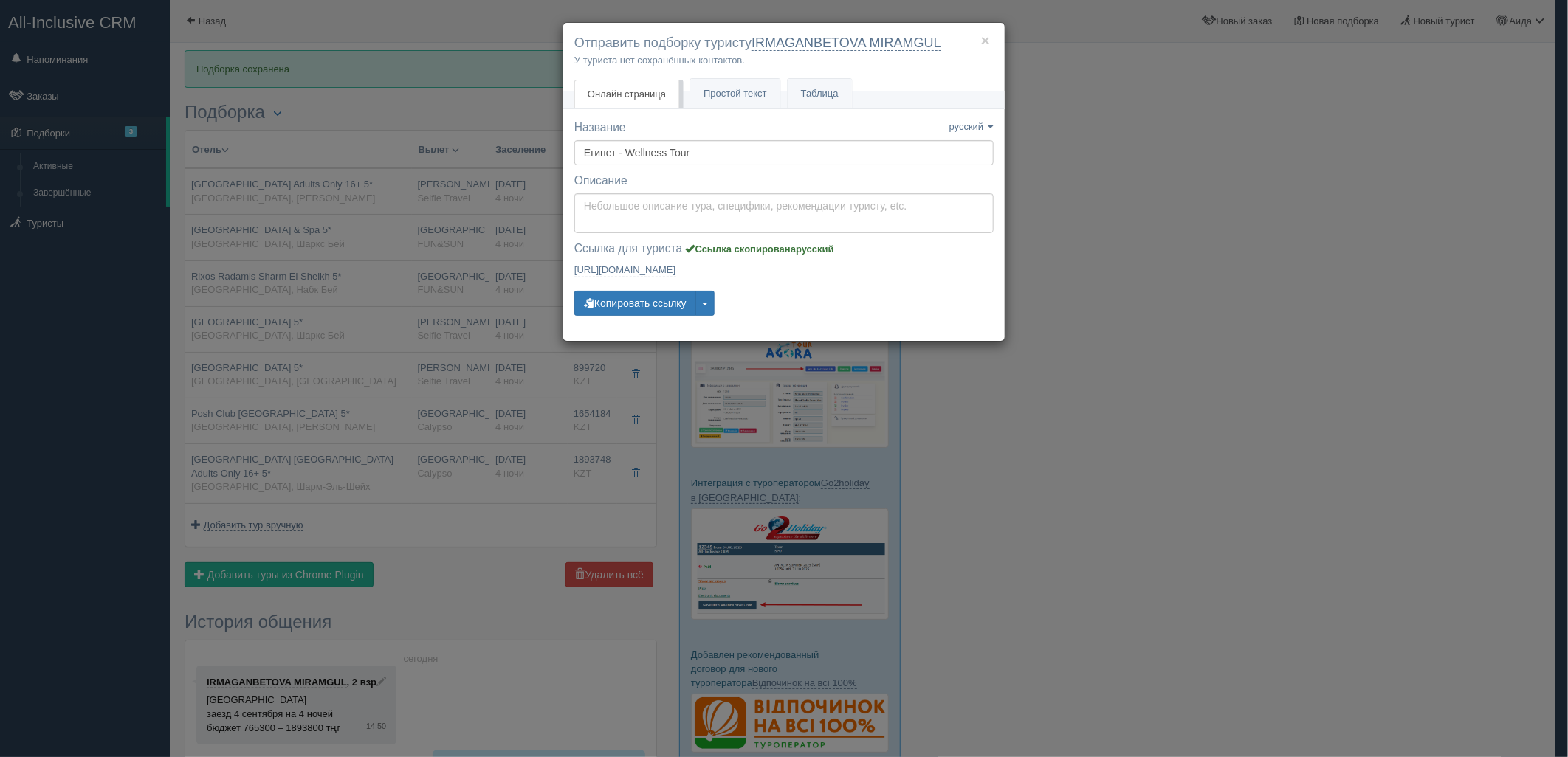
click at [1105, 534] on div "× Отправить подборку туристу IRMAGANBETOVA MIRAMGUL У туриста нет сохранённых к…" at bounding box center [784, 378] width 1568 height 757
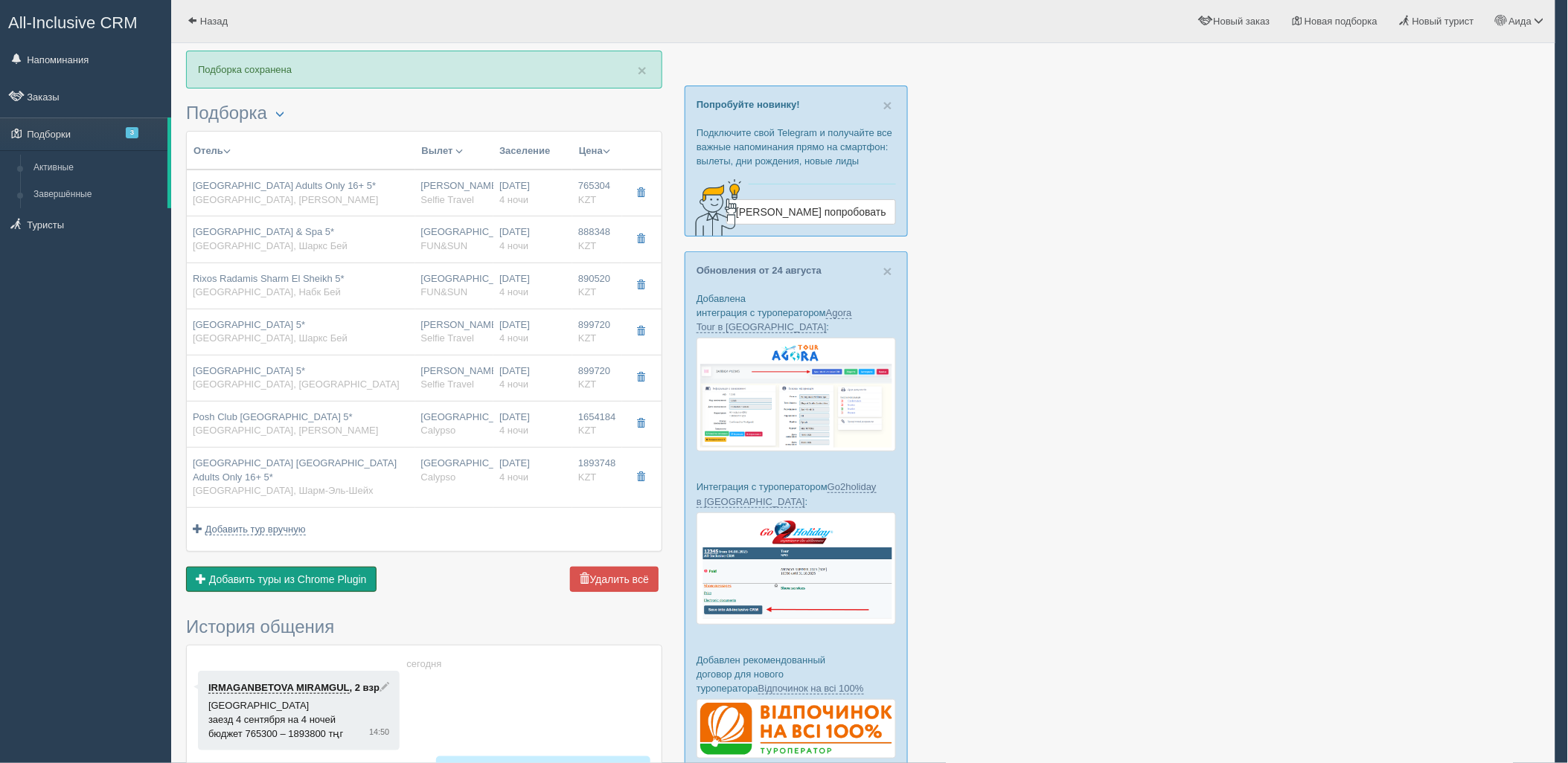
click at [336, 574] on span "Добавить туры из Chrome Plugin" at bounding box center [288, 580] width 158 height 12
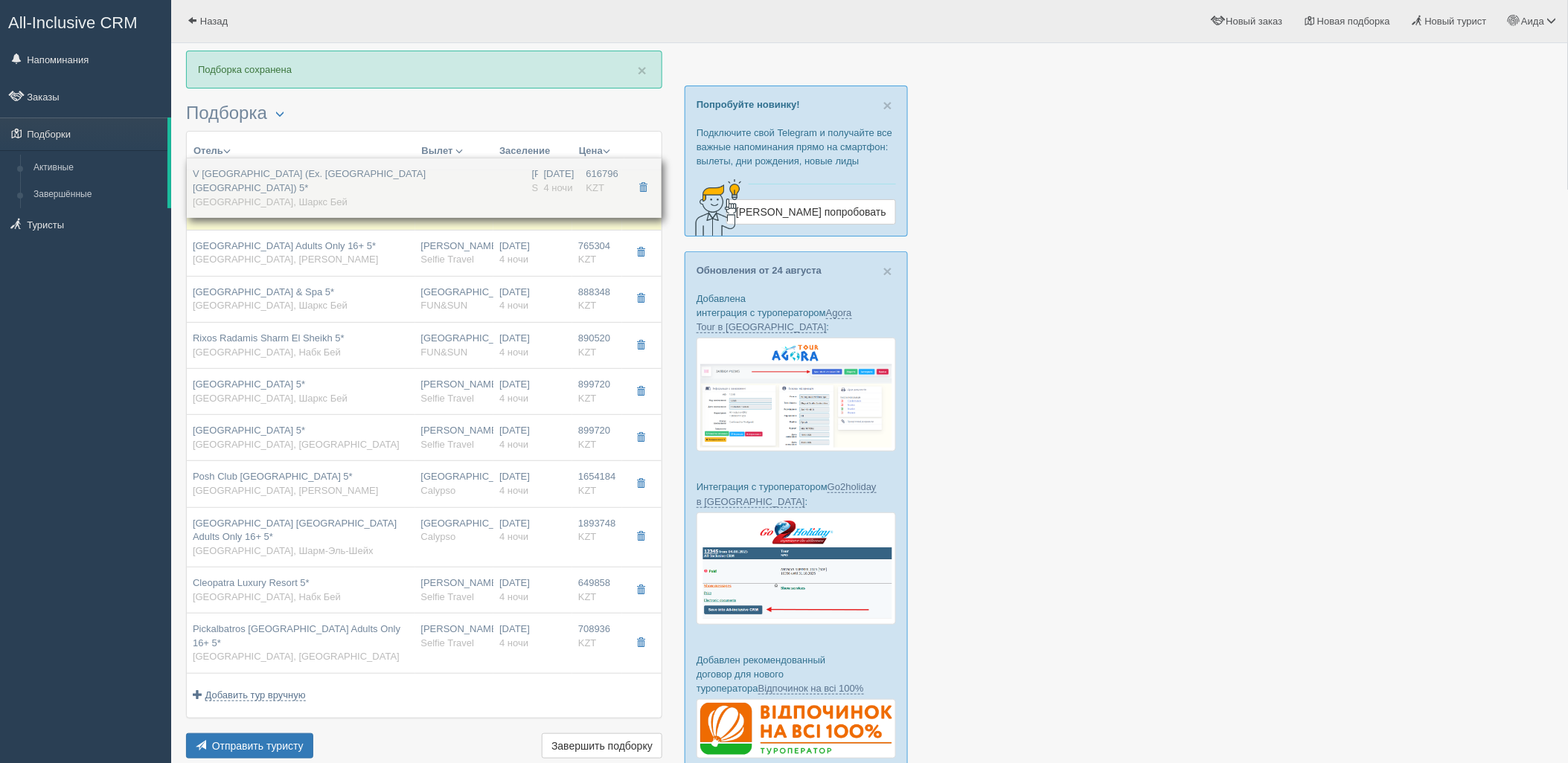
drag, startPoint x: 362, startPoint y: 526, endPoint x: 448, endPoint y: 189, distance: 347.8
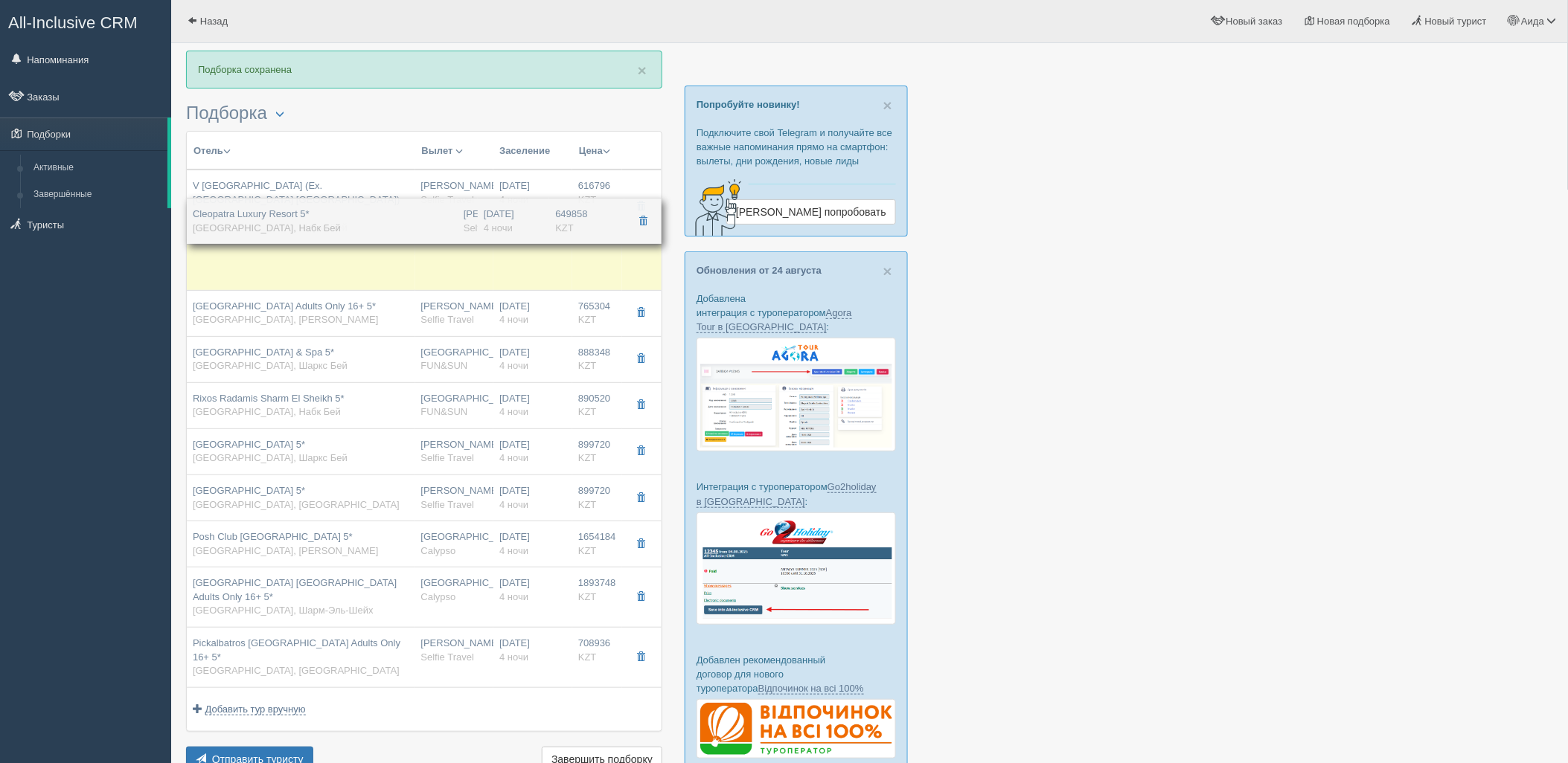
drag, startPoint x: 440, startPoint y: 555, endPoint x: 527, endPoint y: 221, distance: 345.1
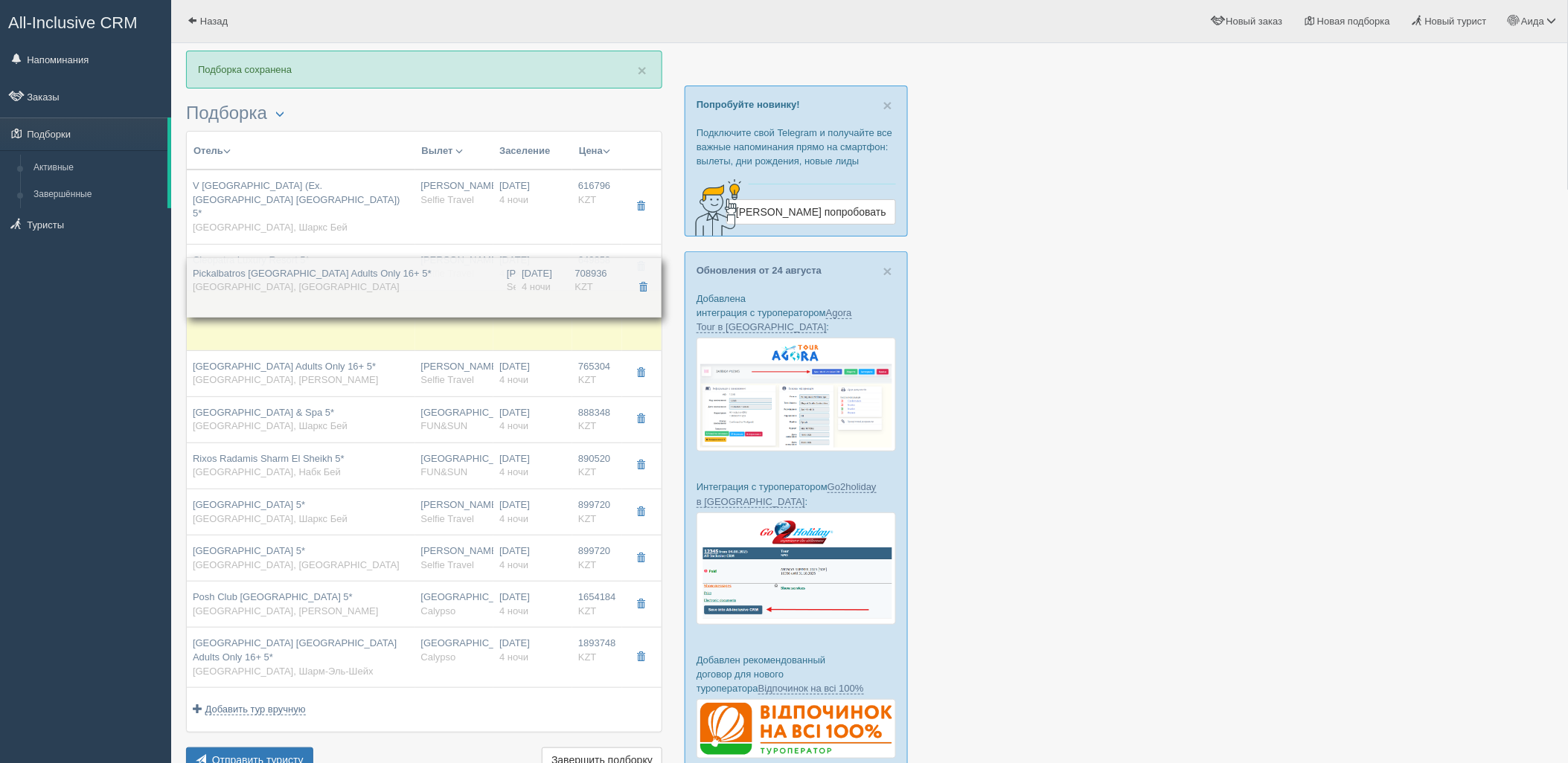
drag, startPoint x: 450, startPoint y: 622, endPoint x: 527, endPoint y: 279, distance: 351.5
